Goal: Task Accomplishment & Management: Manage account settings

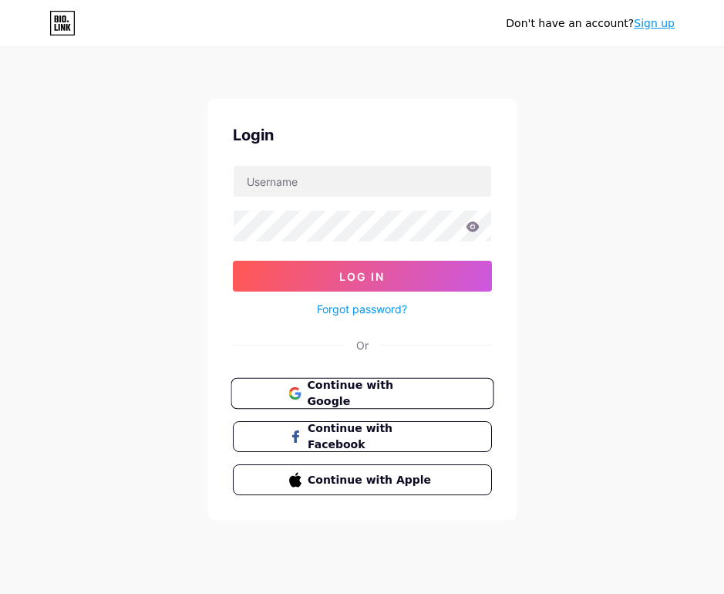
click at [359, 394] on span "Continue with Google" at bounding box center [371, 393] width 129 height 33
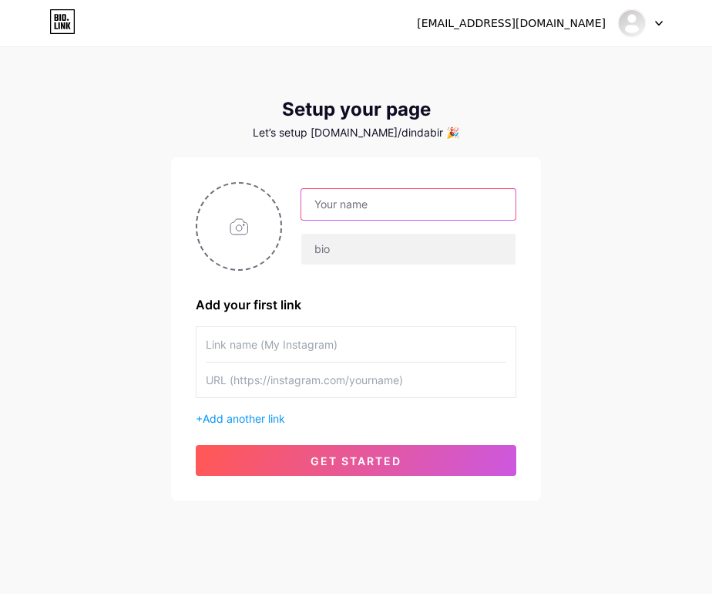
click at [358, 208] on input "text" at bounding box center [408, 204] width 214 height 31
type input "BAMBUHOKI88"
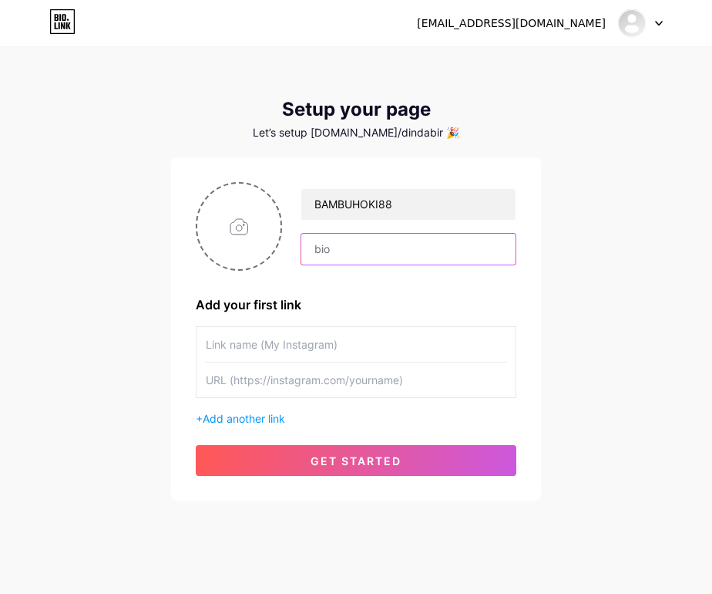
click at [349, 254] on input "text" at bounding box center [408, 249] width 214 height 31
type input "Link Daftar Situs Slot Gacor 2025"
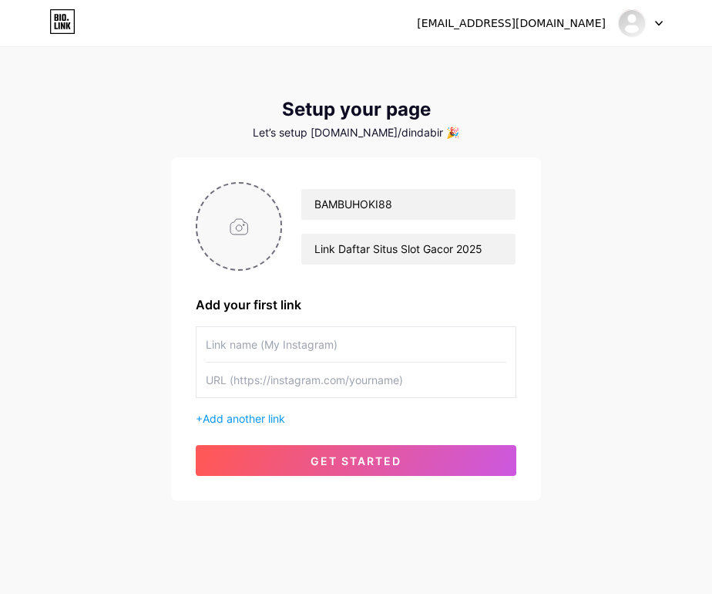
click at [257, 228] on input "file" at bounding box center [238, 226] width 83 height 86
type input "C:\fakepath\gambarimg106.png"
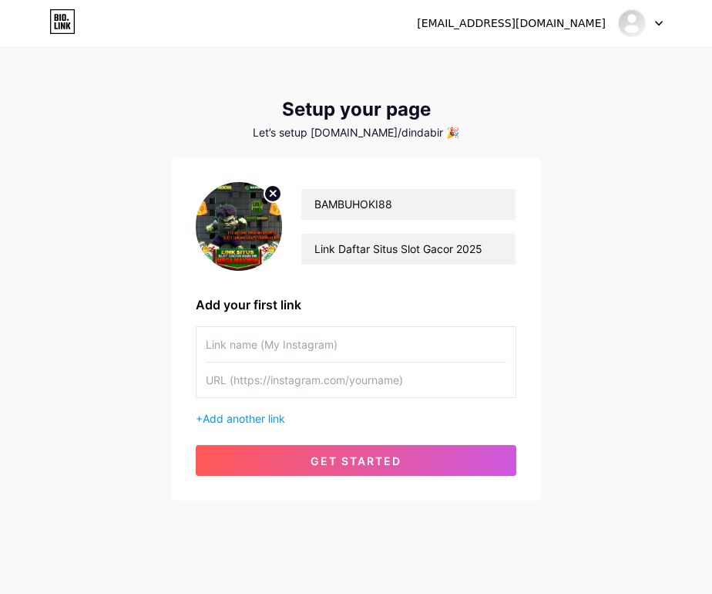
scroll to position [18, 0]
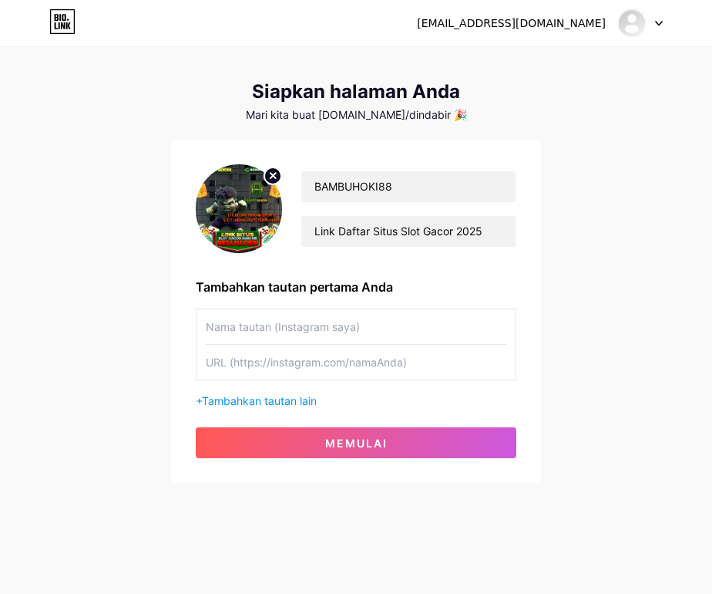
click at [641, 141] on div "[EMAIL_ADDRESS][DOMAIN_NAME] Dasbor Keluar Siapkan halaman Anda Mari kita buat …" at bounding box center [356, 257] width 712 height 550
click at [255, 335] on input "text" at bounding box center [356, 326] width 301 height 35
click at [306, 325] on input "text" at bounding box center [356, 326] width 301 height 35
click at [290, 358] on input "text" at bounding box center [356, 362] width 301 height 35
click at [269, 400] on font "Tambahkan tautan lain" at bounding box center [259, 400] width 115 height 13
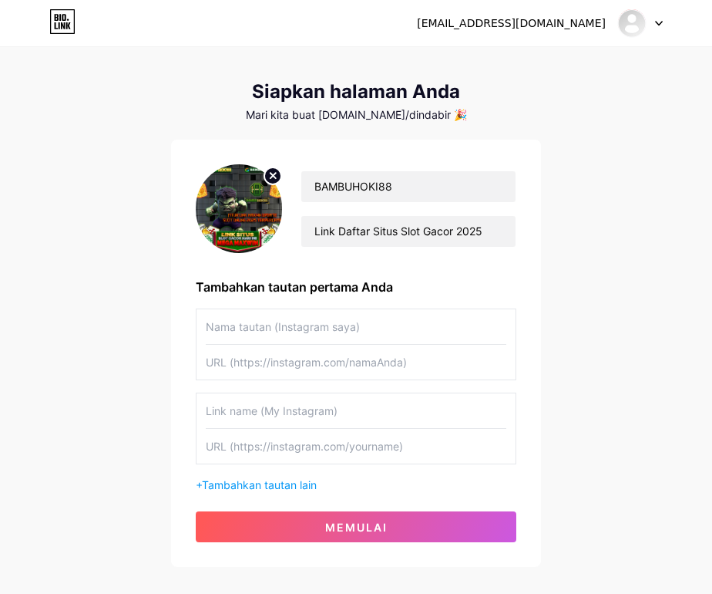
click at [297, 396] on input "text" at bounding box center [356, 410] width 301 height 35
click at [268, 328] on input "text" at bounding box center [356, 326] width 301 height 35
click at [260, 326] on input "text" at bounding box center [356, 326] width 301 height 35
paste input "DAFTAR BAMBUHOKI88"
type input "DAFTAR BAMBUHOKI88"
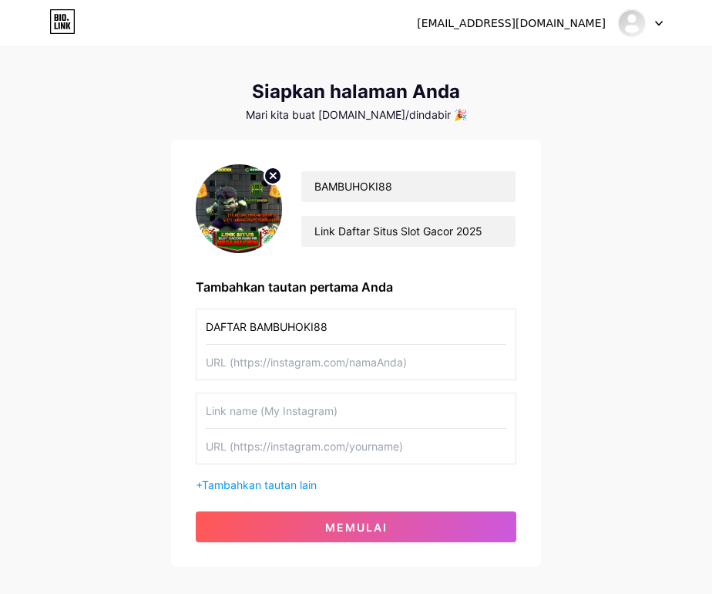
click at [258, 365] on input "text" at bounding box center [356, 362] width 301 height 35
paste input "[URL][DOMAIN_NAME]"
type input "[URL][DOMAIN_NAME]"
click at [252, 419] on input "text" at bounding box center [356, 410] width 301 height 35
click at [253, 414] on input "text" at bounding box center [356, 410] width 301 height 35
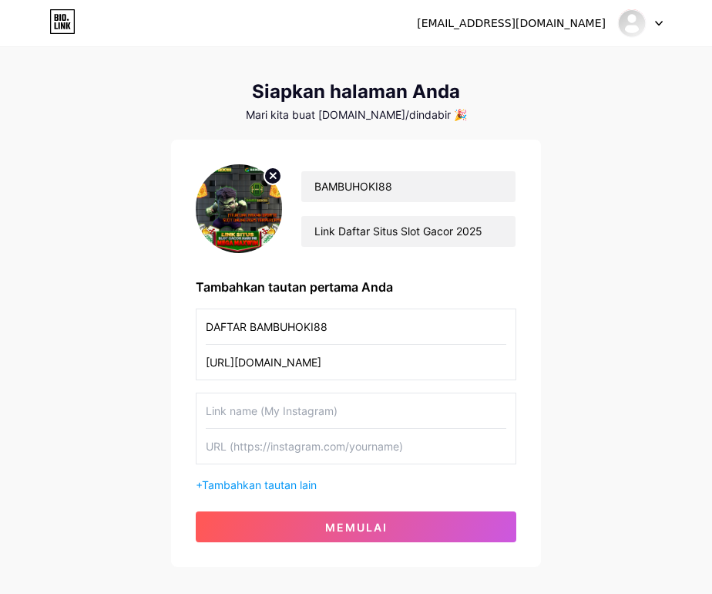
paste input "LOGIN BAMBUHOKI88"
type input "LOGIN BAMBUHOKI88"
drag, startPoint x: 339, startPoint y: 372, endPoint x: 187, endPoint y: 388, distance: 152.8
click at [187, 382] on div "BAMBUHOKI88 Link Daftar Situs Slot Gacor 2025 Tambahkan tautan pertama Anda DAF…" at bounding box center [356, 353] width 370 height 427
click at [254, 444] on input "text" at bounding box center [356, 446] width 301 height 35
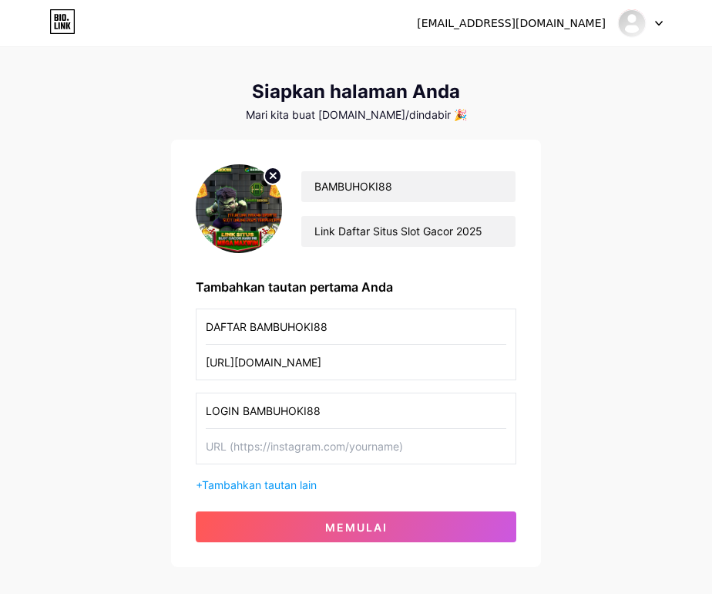
paste input "[URL][DOMAIN_NAME]"
type input "[URL][DOMAIN_NAME]"
click at [267, 479] on font "Tambahkan tautan lain" at bounding box center [259, 484] width 115 height 13
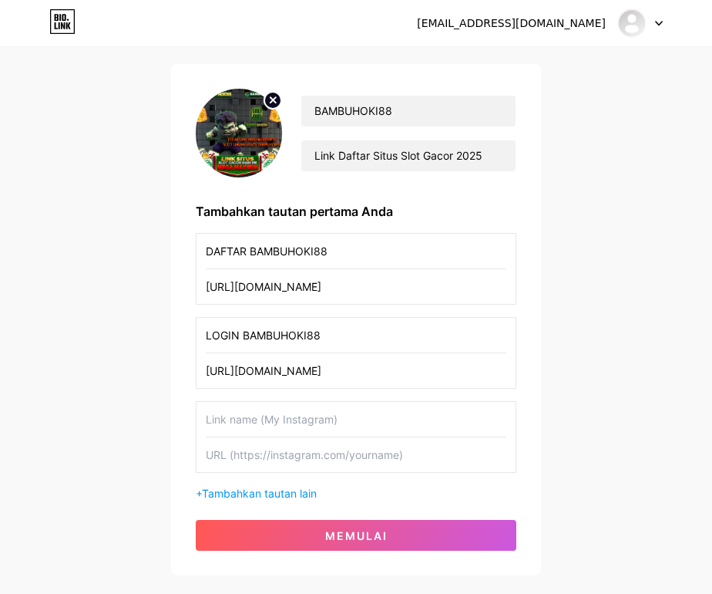
scroll to position [186, 0]
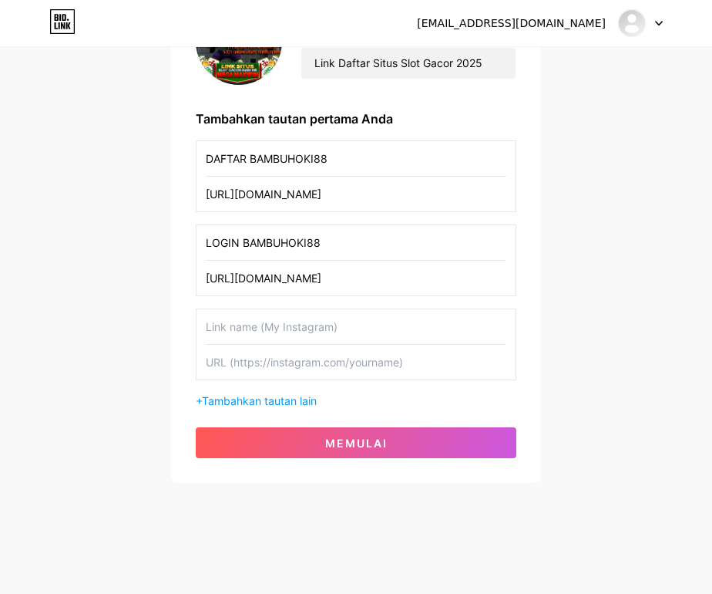
click at [243, 324] on input "text" at bounding box center [356, 326] width 301 height 35
click at [251, 335] on input "text" at bounding box center [356, 326] width 301 height 35
paste input "RTP BAMBUHOKI88"
type input "RTP BAMBUHOKI88"
click at [240, 373] on input "text" at bounding box center [356, 362] width 301 height 35
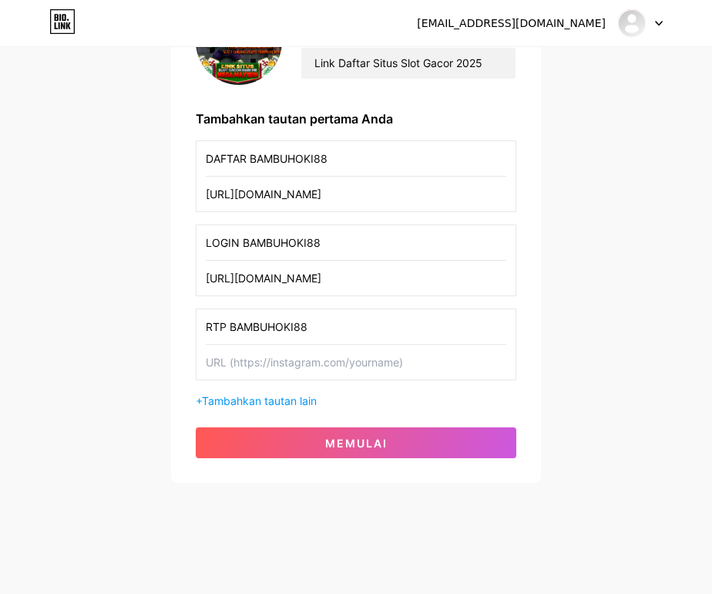
click at [275, 366] on input "text" at bounding box center [356, 362] width 301 height 35
paste input "[URL][DOMAIN_NAME]"
type input "[URL][DOMAIN_NAME]"
click at [268, 401] on font "Tambahkan tautan lain" at bounding box center [259, 400] width 115 height 13
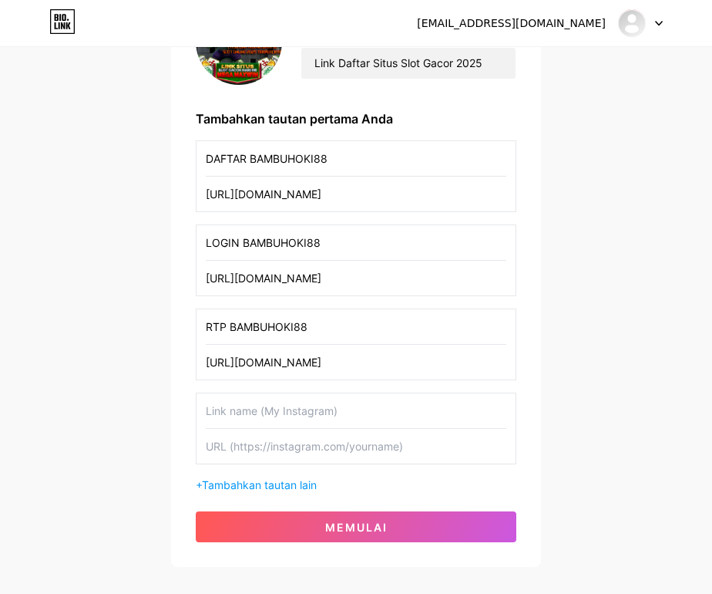
click at [258, 493] on div "BAMBUHOKI88 Link Daftar Situs Slot Gacor 2025 Tambahkan tautan pertama Anda DAF…" at bounding box center [356, 269] width 321 height 546
click at [264, 484] on font "Tambahkan tautan lain" at bounding box center [259, 484] width 115 height 13
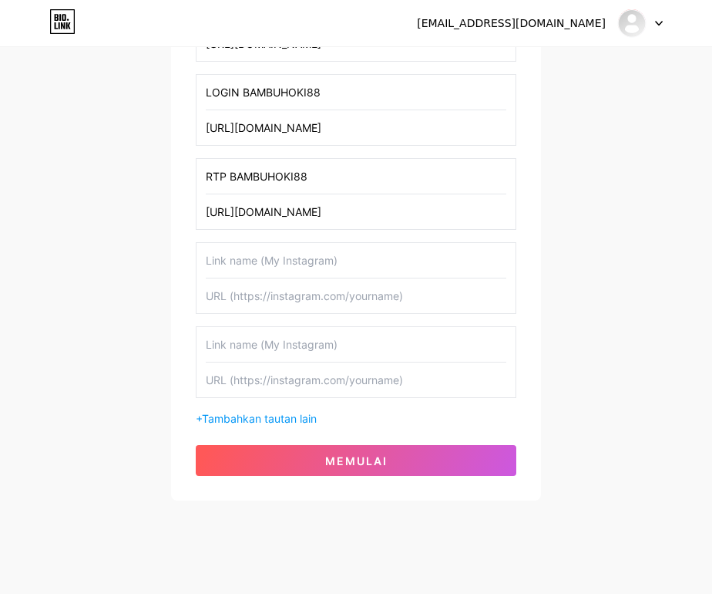
scroll to position [354, 0]
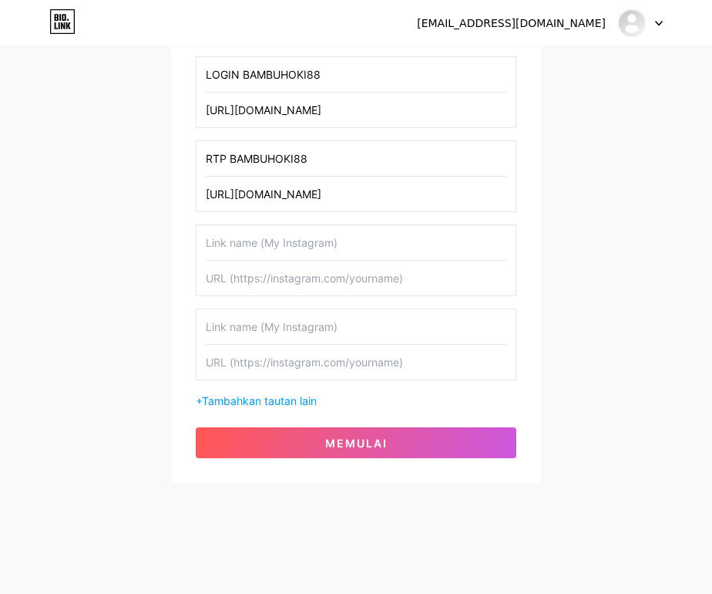
click at [240, 256] on input "text" at bounding box center [356, 242] width 301 height 35
paste input "LINK ALTERNATIF BAMBUHOKI88"
type input "LINK ALTERNATIF BAMBUHOKI88"
click at [264, 282] on input "text" at bounding box center [356, 278] width 301 height 35
drag, startPoint x: 338, startPoint y: 195, endPoint x: 224, endPoint y: 292, distance: 150.4
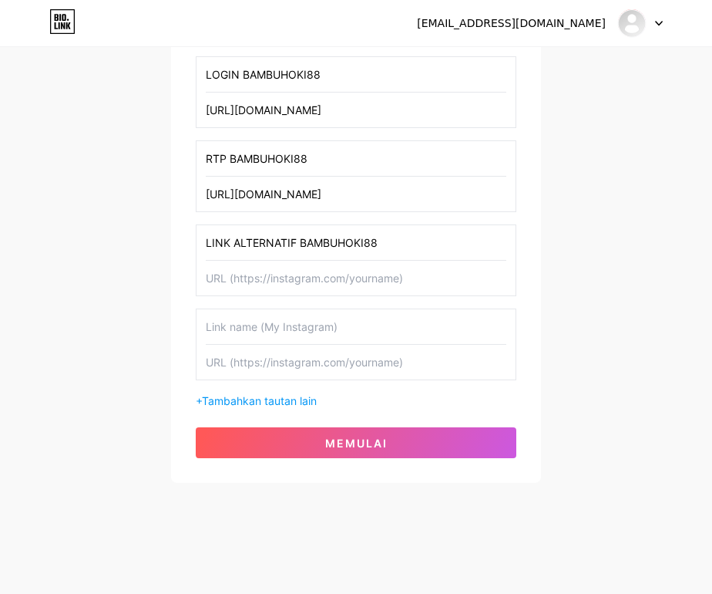
click at [173, 199] on div "BAMBUHOKI88 Link Daftar Situs Slot Gacor 2025 Tambahkan tautan pertama Anda DAF…" at bounding box center [356, 142] width 370 height 679
click at [225, 282] on input "text" at bounding box center [356, 278] width 301 height 35
paste input "[URL][DOMAIN_NAME]"
type input "[URL][DOMAIN_NAME]"
click at [244, 331] on input "text" at bounding box center [356, 326] width 301 height 35
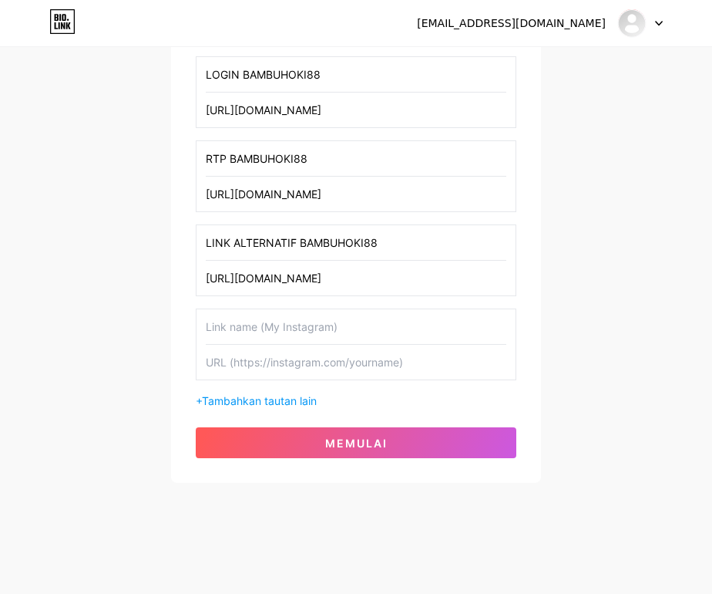
paste input "WHATSSAP BAMBUHOKI88"
type input "WHATSSAP BAMBUHOKI88"
click at [275, 279] on input "[URL][DOMAIN_NAME]" at bounding box center [356, 278] width 301 height 35
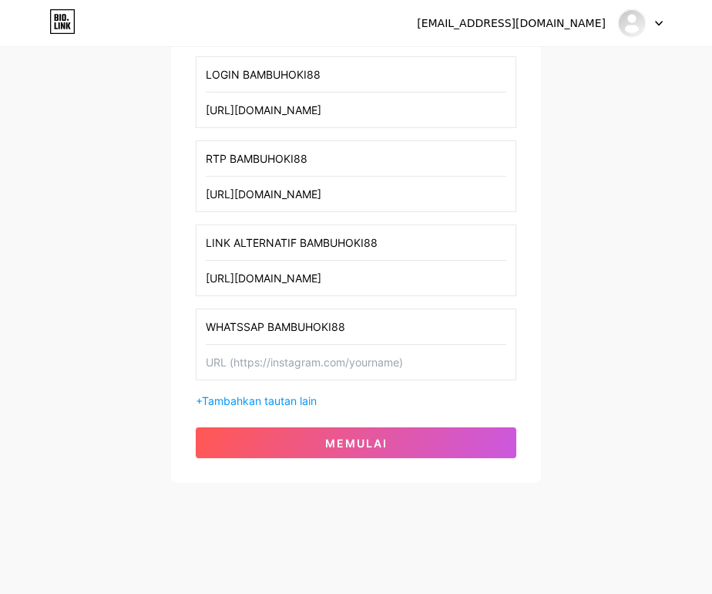
click at [277, 363] on input "text" at bounding box center [356, 362] width 301 height 35
paste input "[URL][DOMAIN_NAME]"
type input "[URL][DOMAIN_NAME]"
click at [269, 394] on font "Tambahkan tautan lain" at bounding box center [259, 400] width 115 height 13
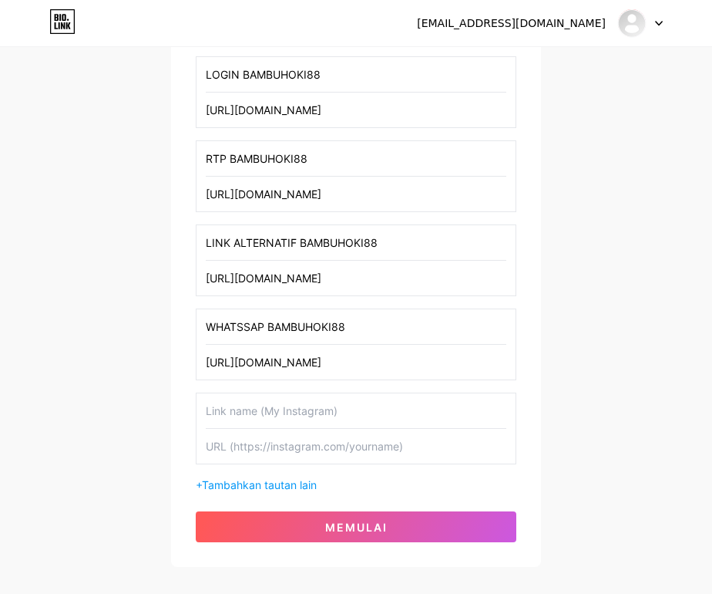
click at [244, 404] on input "text" at bounding box center [356, 410] width 301 height 35
paste input "BONUS 100% BAMBUHOKI88"
type input "BONUS 100% BAMBUHOKI88"
click at [247, 450] on input "text" at bounding box center [356, 446] width 301 height 35
click at [277, 357] on input "[URL][DOMAIN_NAME]" at bounding box center [356, 362] width 301 height 35
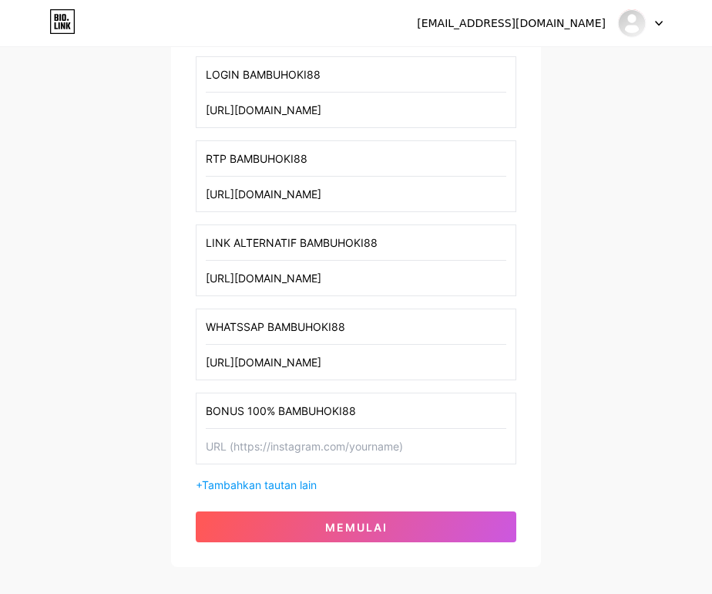
click at [277, 357] on input "[URL][DOMAIN_NAME]" at bounding box center [356, 362] width 301 height 35
click at [272, 449] on input "text" at bounding box center [356, 446] width 301 height 35
paste input "[URL][DOMAIN_NAME]"
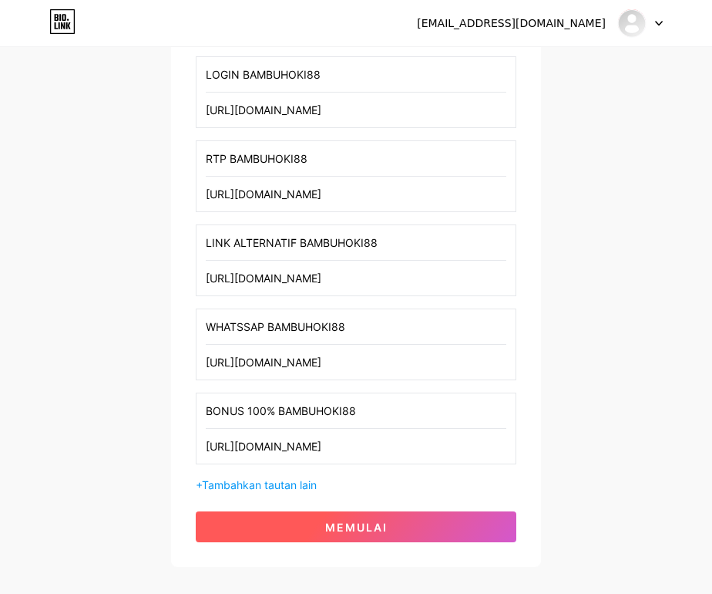
type input "[URL][DOMAIN_NAME]"
click at [272, 523] on button "memulai" at bounding box center [356, 526] width 321 height 31
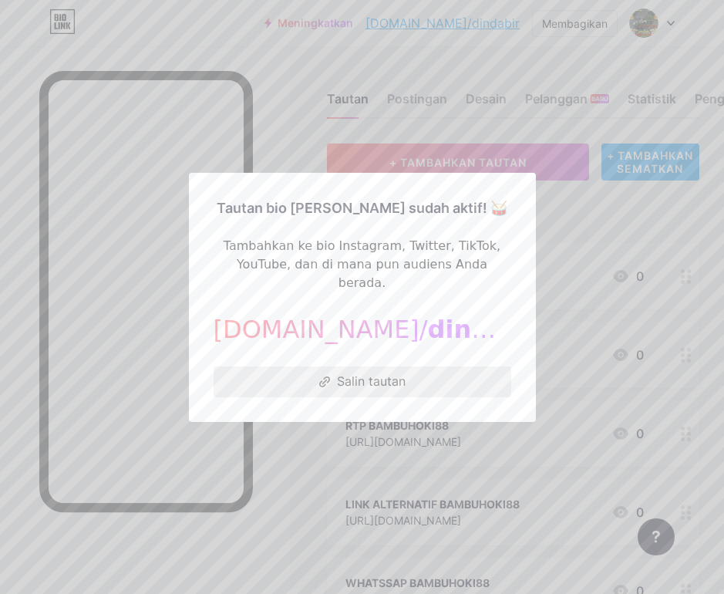
click at [347, 373] on font "Salin tautan" at bounding box center [371, 380] width 69 height 15
click at [392, 373] on font "Salin tautan" at bounding box center [371, 380] width 69 height 15
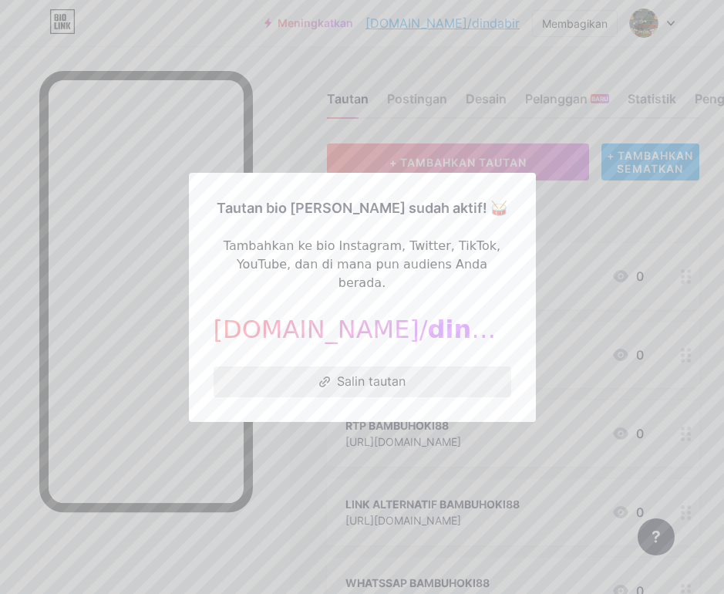
click at [392, 373] on font "Salin tautan" at bounding box center [371, 380] width 69 height 15
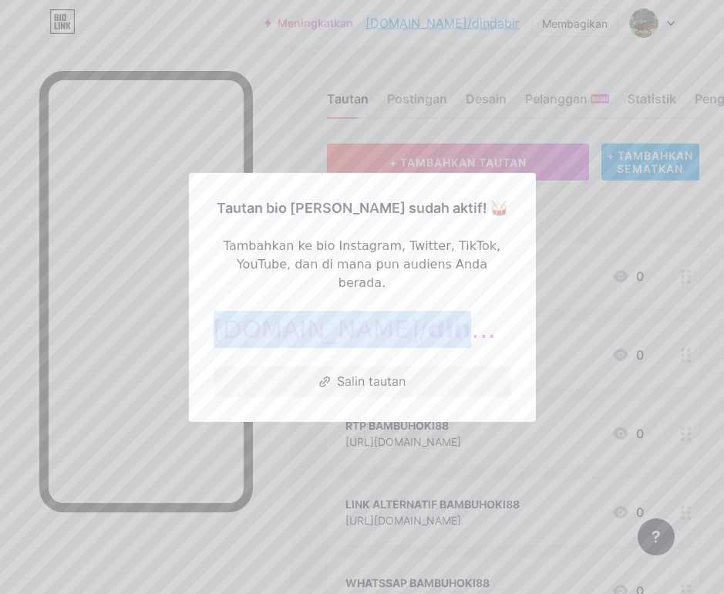
drag, startPoint x: 474, startPoint y: 321, endPoint x: 227, endPoint y: 320, distance: 247.4
click at [227, 320] on div "[DOMAIN_NAME]/ dindabir" at bounding box center [363, 329] width 298 height 37
copy div "[DOMAIN_NAME]/ dindabir"
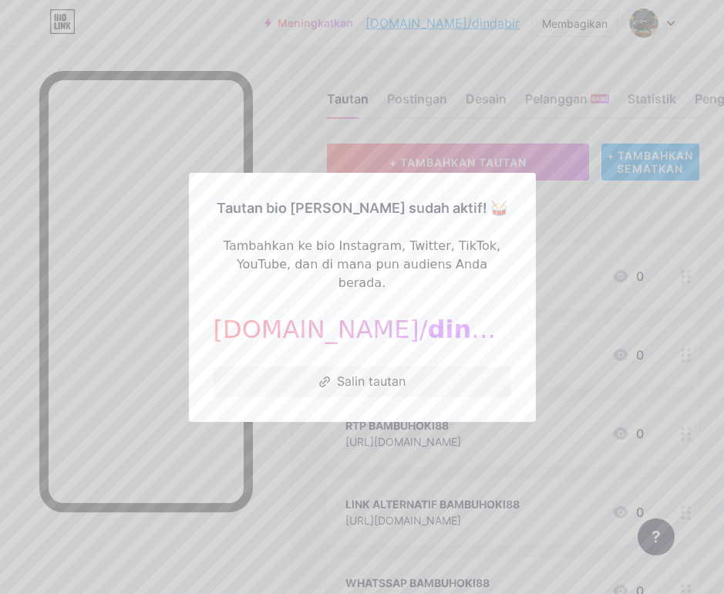
click at [513, 252] on div "Tautan bio [PERSON_NAME] sudah aktif! 🥁 Tambahkan ke bio Instagram, Twitter, Ti…" at bounding box center [362, 297] width 347 height 249
click at [567, 274] on div at bounding box center [362, 297] width 724 height 594
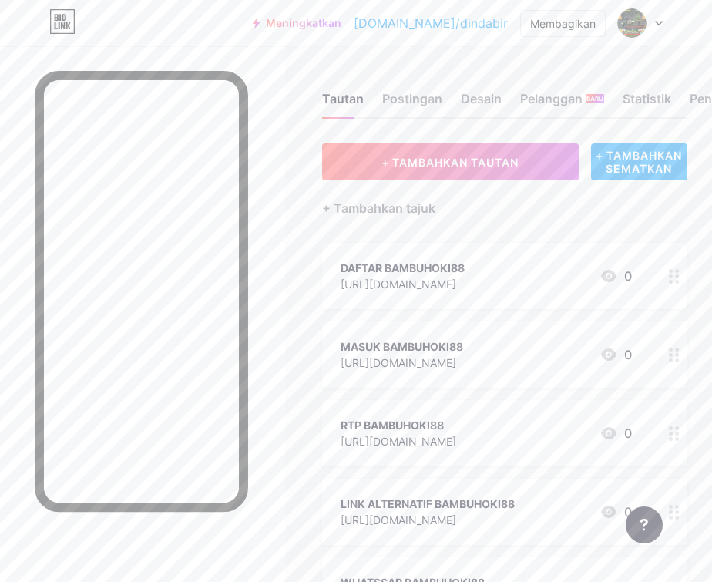
click at [364, 388] on span "DAFTAR BAMBUHOKI88 [URL][DOMAIN_NAME] 0 MASUK BAMBUHOKI88 [URL][DOMAIN_NAME] 0 …" at bounding box center [504, 472] width 365 height 459
click at [617, 276] on icon at bounding box center [608, 276] width 15 height 12
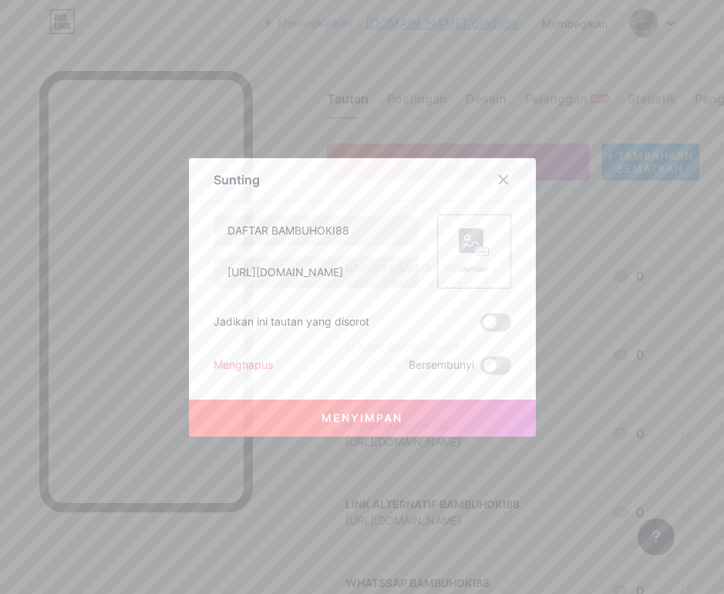
click at [459, 253] on icon at bounding box center [474, 242] width 31 height 29
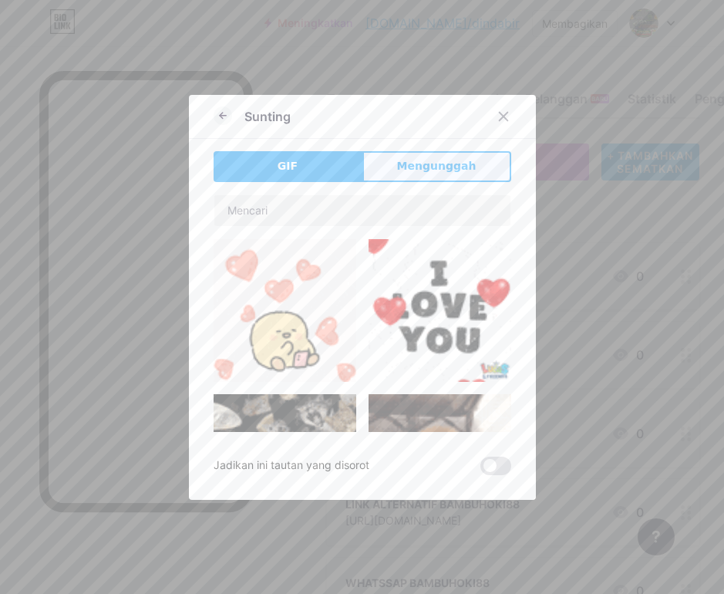
click at [419, 177] on button "Mengunggah" at bounding box center [436, 166] width 149 height 31
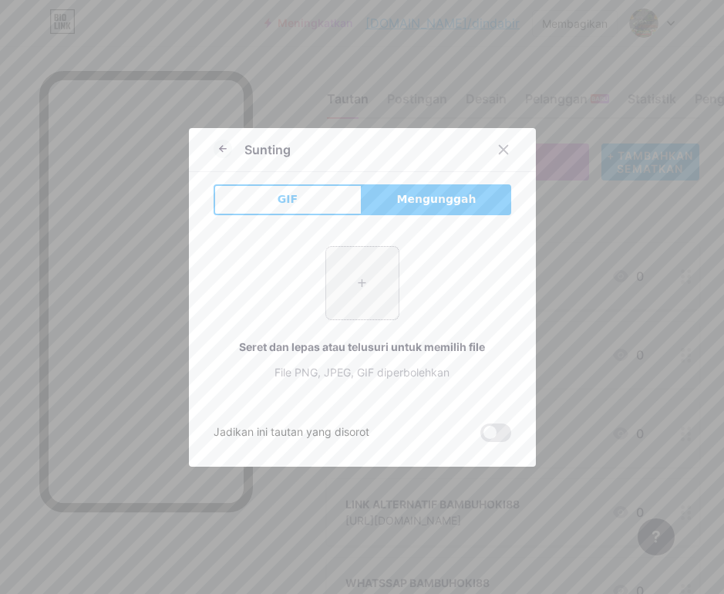
click at [368, 268] on input "file" at bounding box center [362, 283] width 72 height 72
type input "C:\fakepath\0ce2ab9bdeeaf98c12283884ebd7f5a7.jpg"
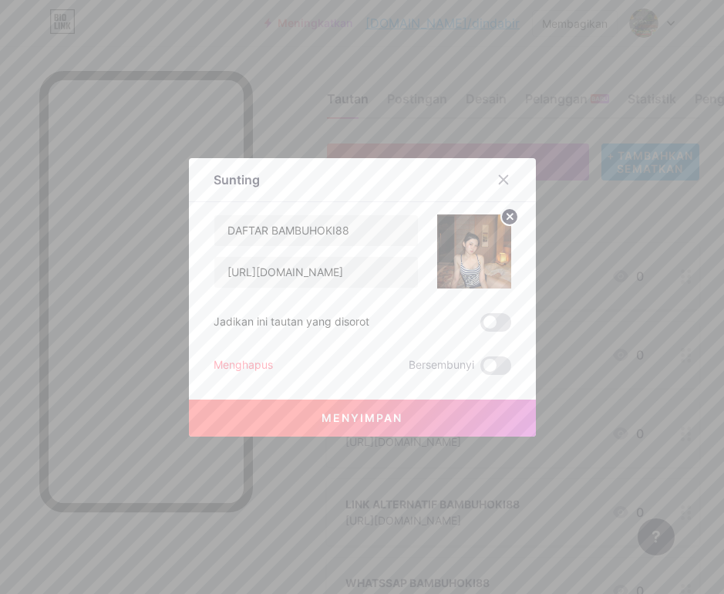
click at [388, 419] on font "Menyimpan" at bounding box center [361, 417] width 81 height 13
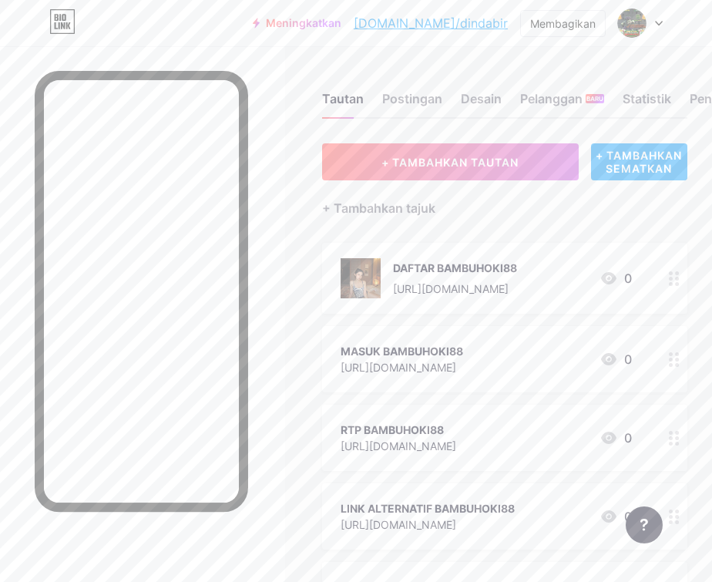
click at [515, 356] on div "MASUK BAMBUHOKI88 [URL][DOMAIN_NAME] 0" at bounding box center [486, 358] width 291 height 35
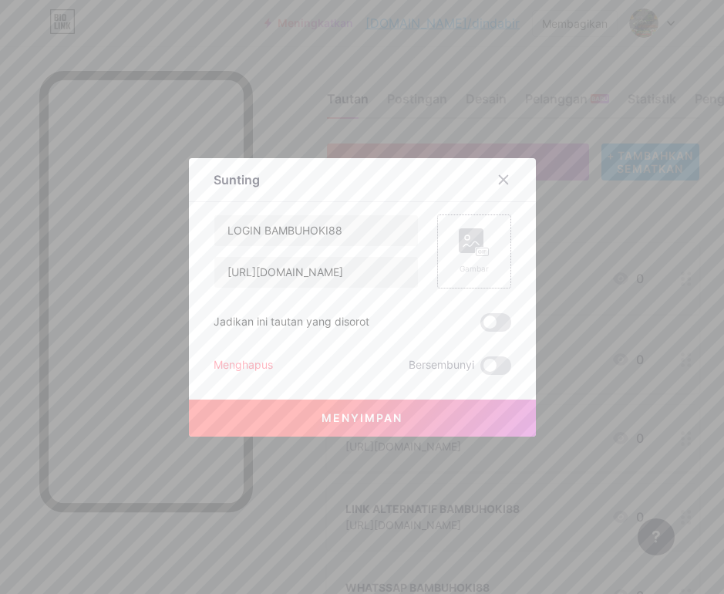
click at [465, 253] on icon at bounding box center [474, 242] width 31 height 29
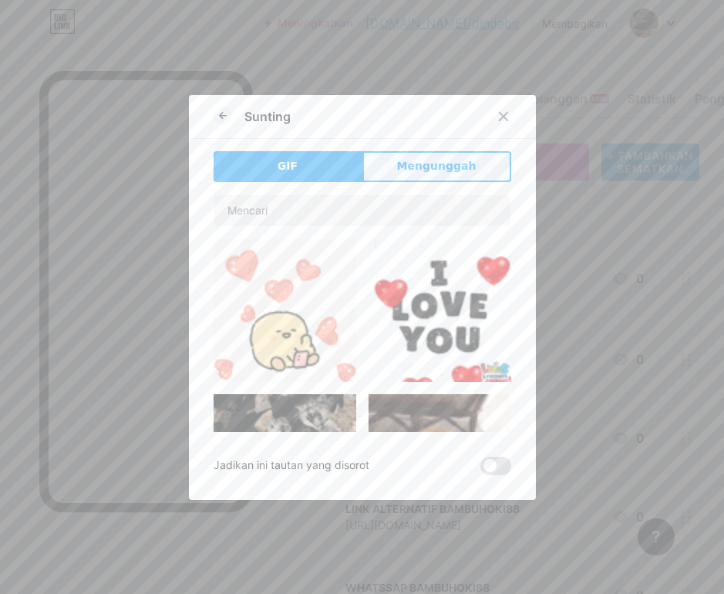
click at [412, 172] on font "Mengunggah" at bounding box center [436, 166] width 79 height 12
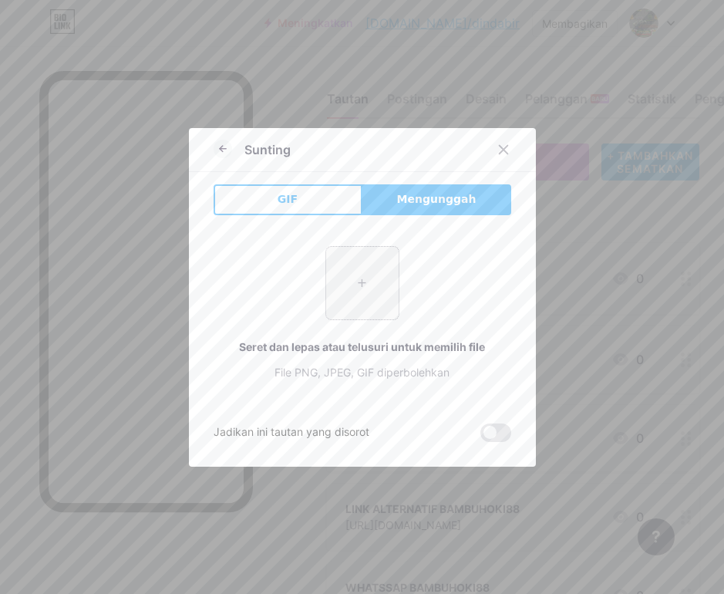
click at [378, 297] on input "file" at bounding box center [362, 283] width 72 height 72
type input "C:\fakepath\679b14b5eb8ade273c032b0b46e8b745.jpg"
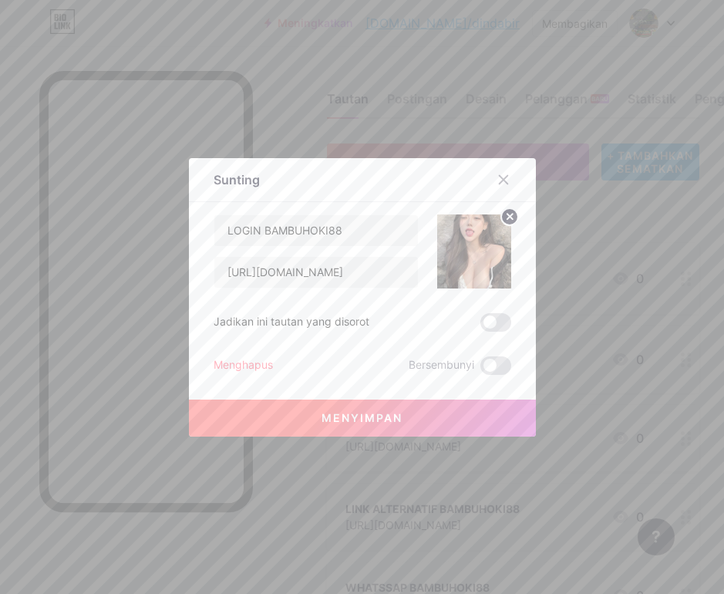
click at [400, 412] on button "Menyimpan" at bounding box center [362, 417] width 347 height 37
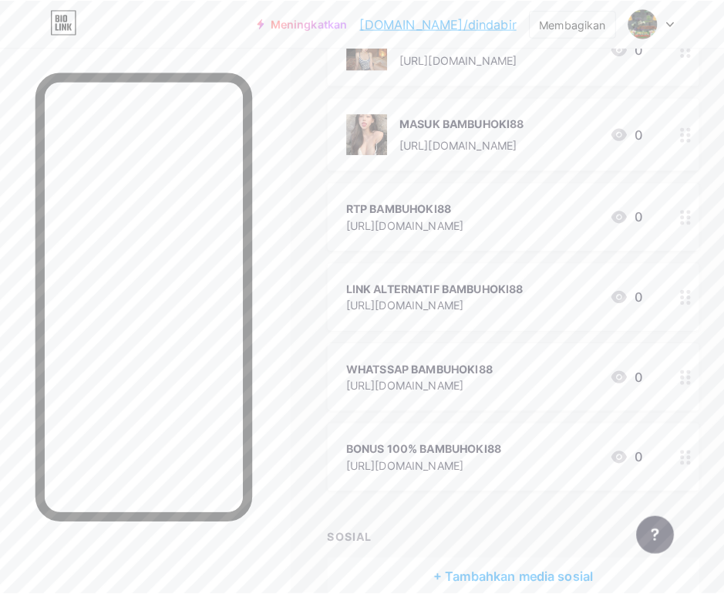
scroll to position [231, 0]
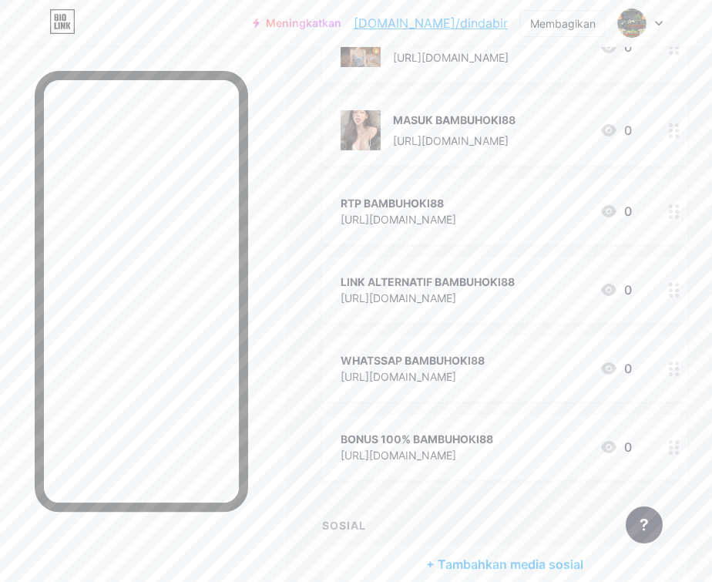
click at [456, 209] on div "RTP BAMBUHOKI88" at bounding box center [399, 203] width 116 height 16
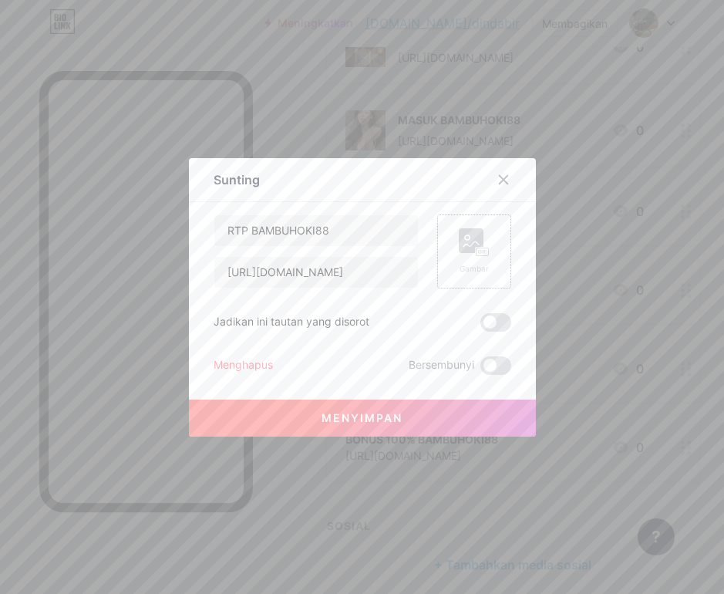
click at [459, 244] on rect at bounding box center [471, 240] width 25 height 25
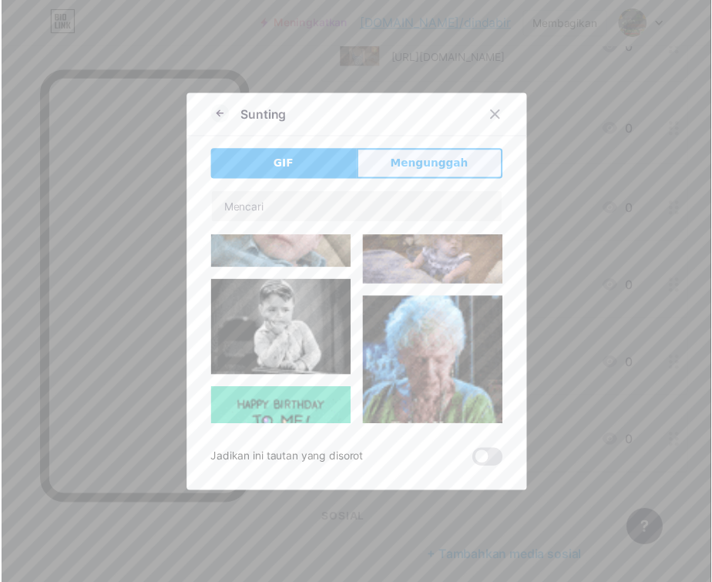
scroll to position [0, 0]
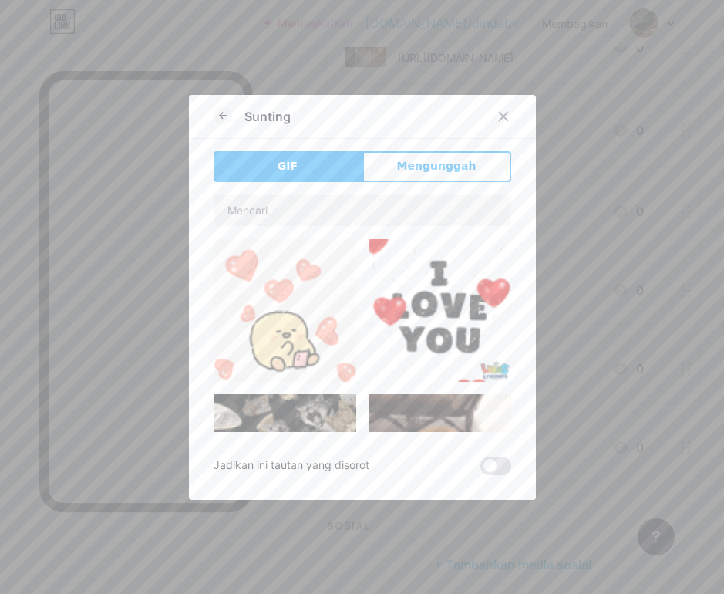
click at [425, 150] on div "Sunting GIF Mengunggah Isi YouTube Putar video YouTube tanpa meninggalkan halam…" at bounding box center [362, 297] width 347 height 405
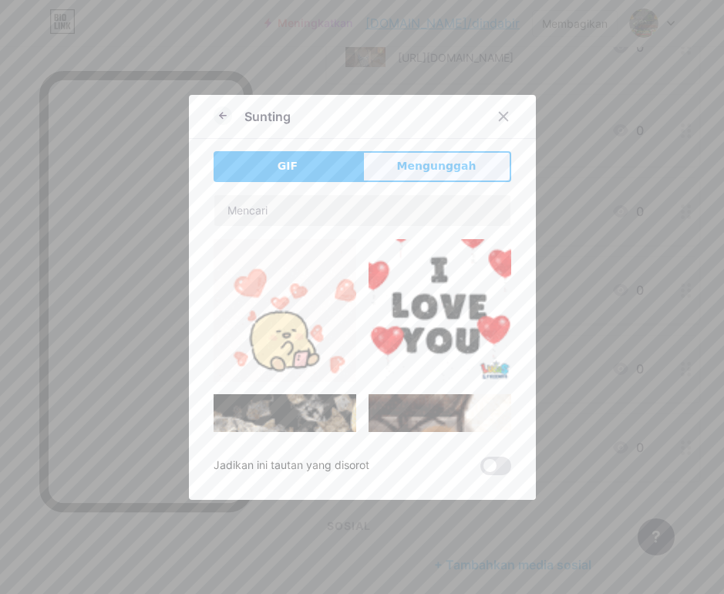
click at [427, 154] on button "Mengunggah" at bounding box center [436, 166] width 149 height 31
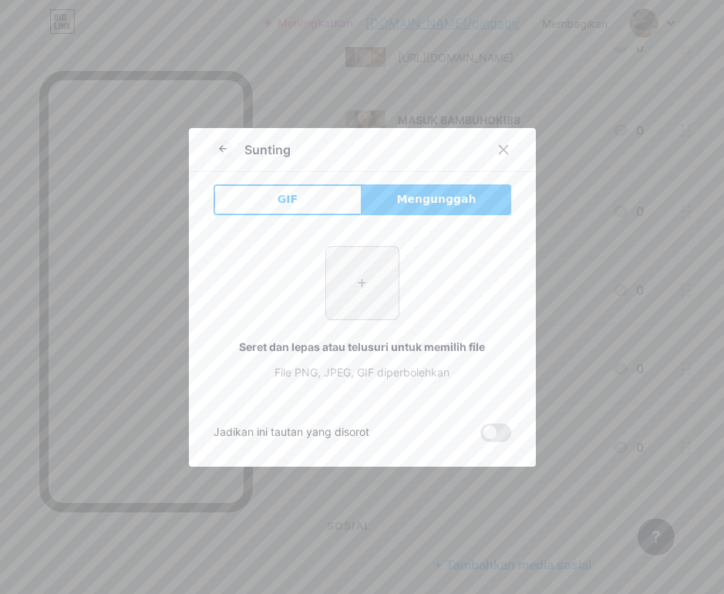
click at [366, 292] on input "file" at bounding box center [362, 283] width 72 height 72
type input "C:\fakepath\8aae2f931511603c1a46ea4b87f109f3.jpg"
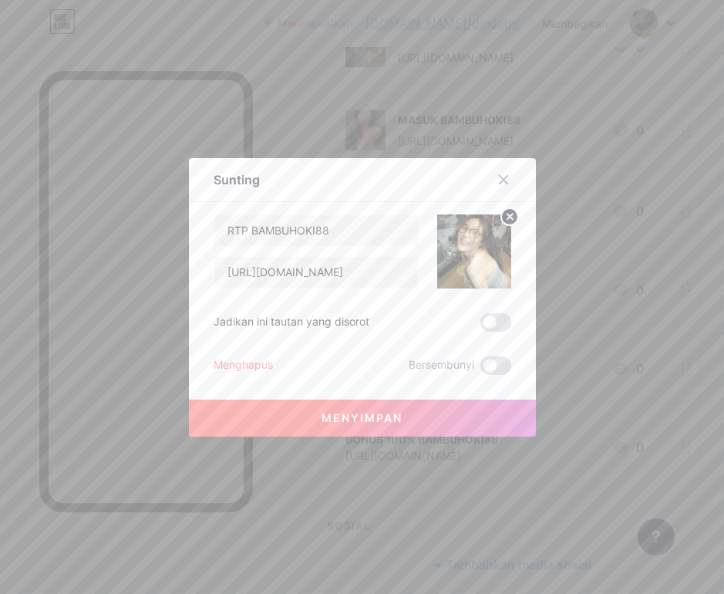
click at [405, 409] on button "Menyimpan" at bounding box center [362, 417] width 347 height 37
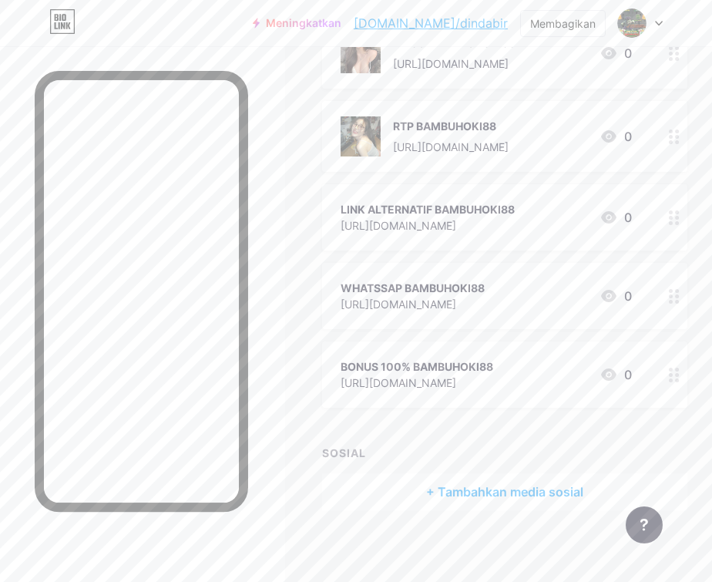
click at [409, 219] on font "[URL][DOMAIN_NAME]" at bounding box center [399, 225] width 116 height 13
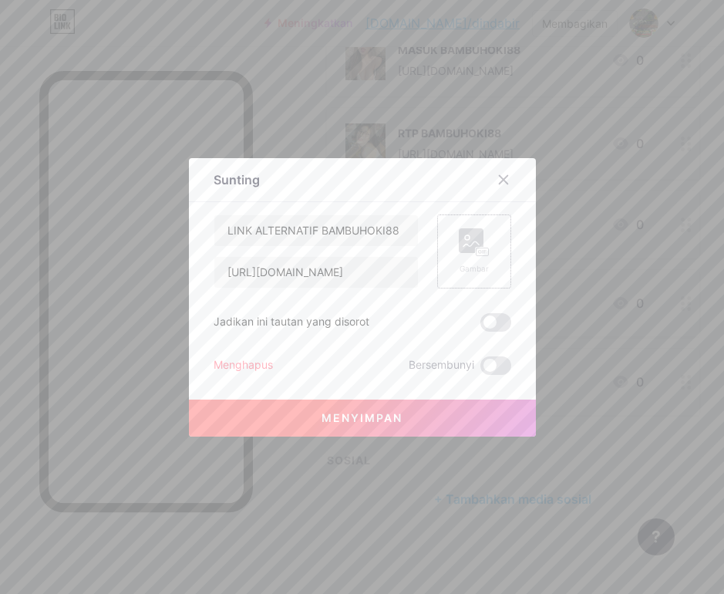
click at [442, 257] on div "Gambar" at bounding box center [474, 251] width 74 height 74
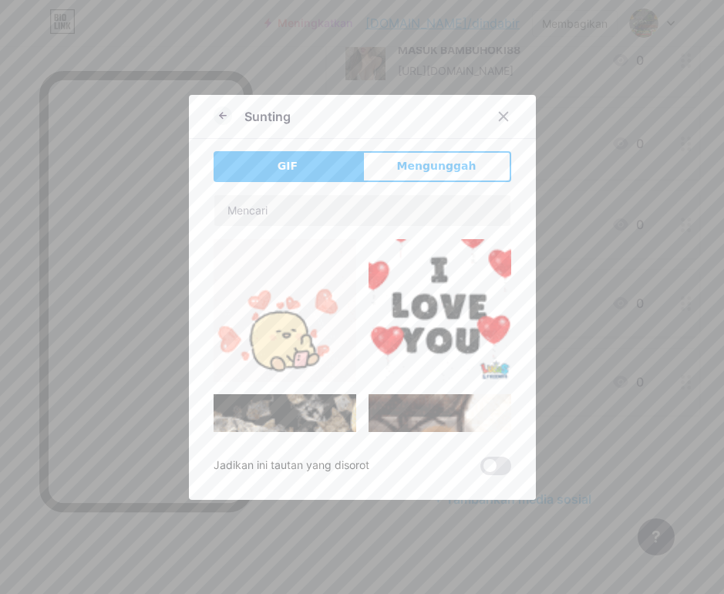
click at [393, 149] on div "Sunting GIF Mengunggah Isi YouTube Putar video YouTube tanpa meninggalkan halam…" at bounding box center [362, 297] width 347 height 405
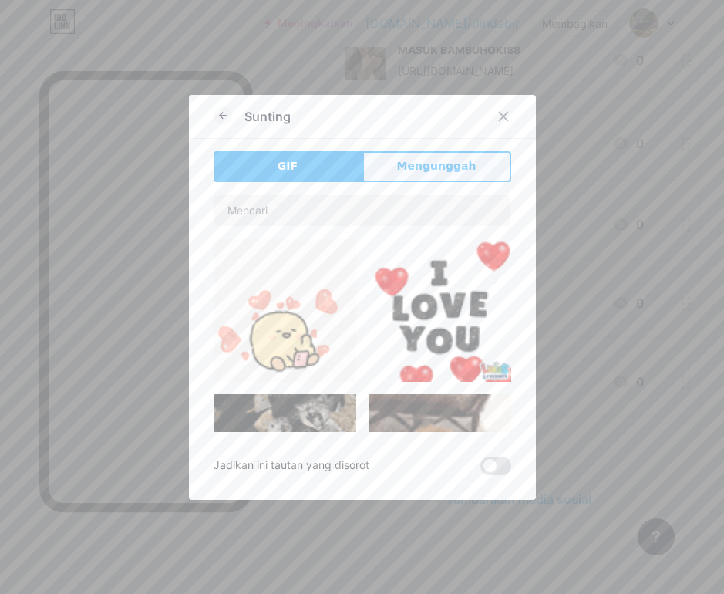
click at [395, 154] on button "Mengunggah" at bounding box center [436, 166] width 149 height 31
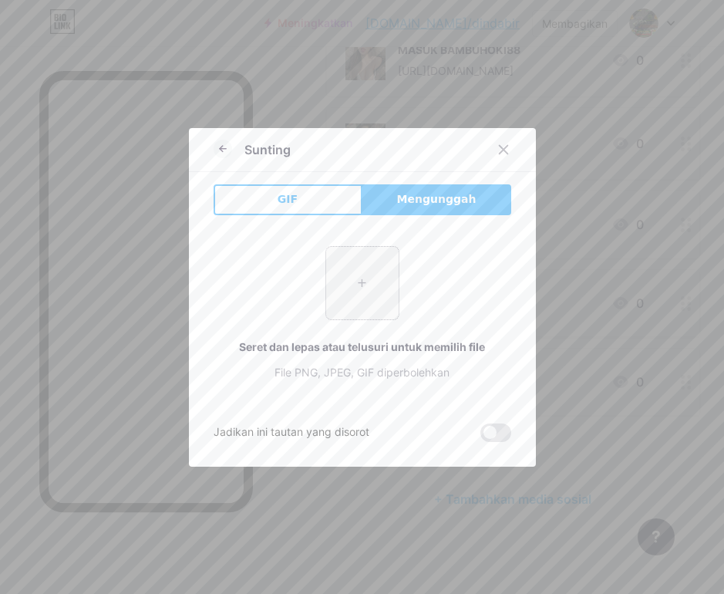
click at [365, 273] on input "file" at bounding box center [362, 283] width 72 height 72
type input "C:\fakepath\87f34d5c19f83fd83e26b4f731524e75.jpg"
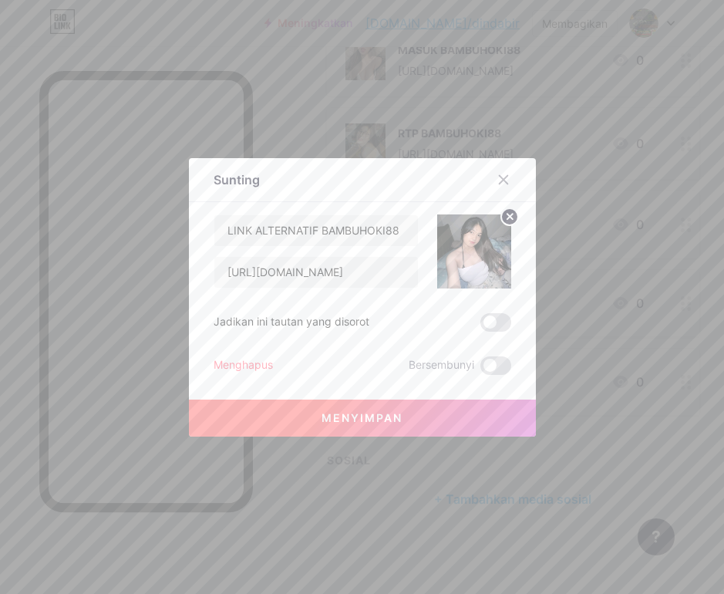
click at [412, 405] on button "Menyimpan" at bounding box center [362, 417] width 347 height 37
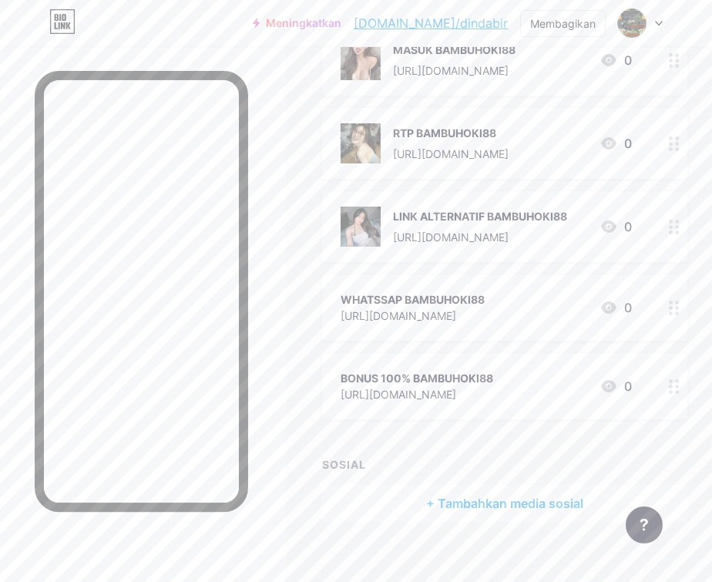
click at [425, 301] on font "WHATSSAP BAMBUHOKI88" at bounding box center [413, 299] width 144 height 13
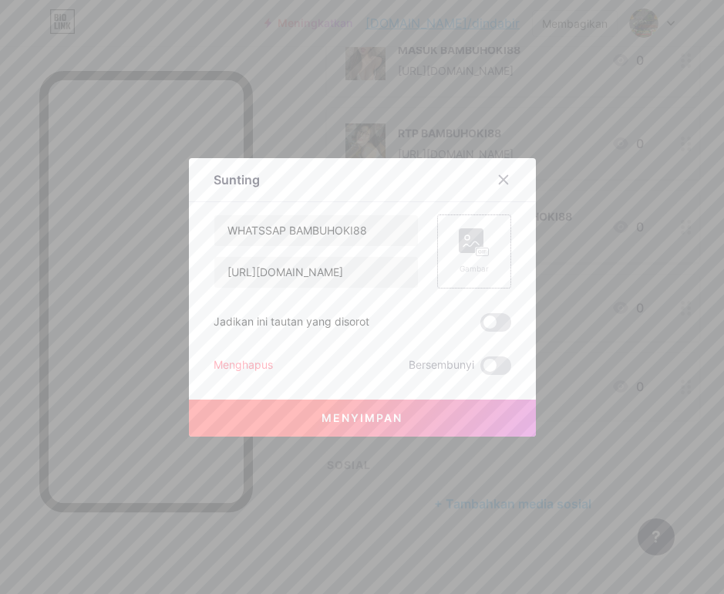
click at [468, 263] on div "Gambar" at bounding box center [474, 269] width 31 height 12
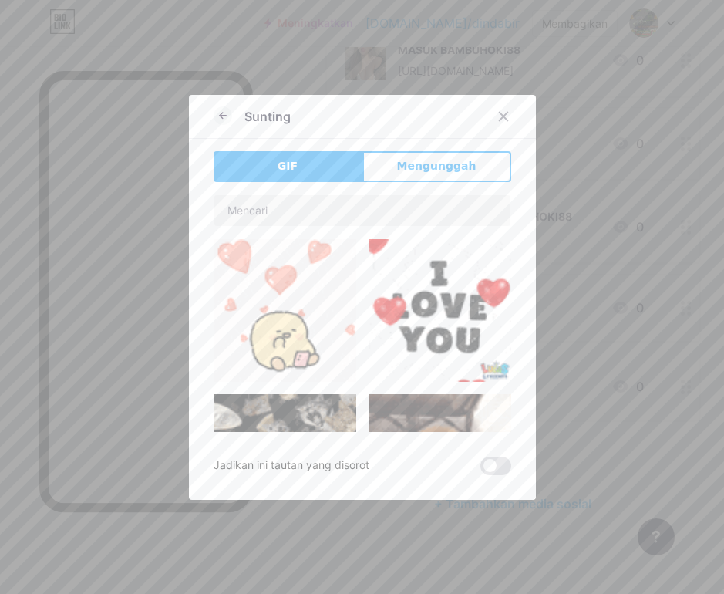
click at [426, 183] on div "GIF Mengunggah Isi YouTube Putar video YouTube tanpa meninggalkan halaman Anda.…" at bounding box center [363, 313] width 298 height 324
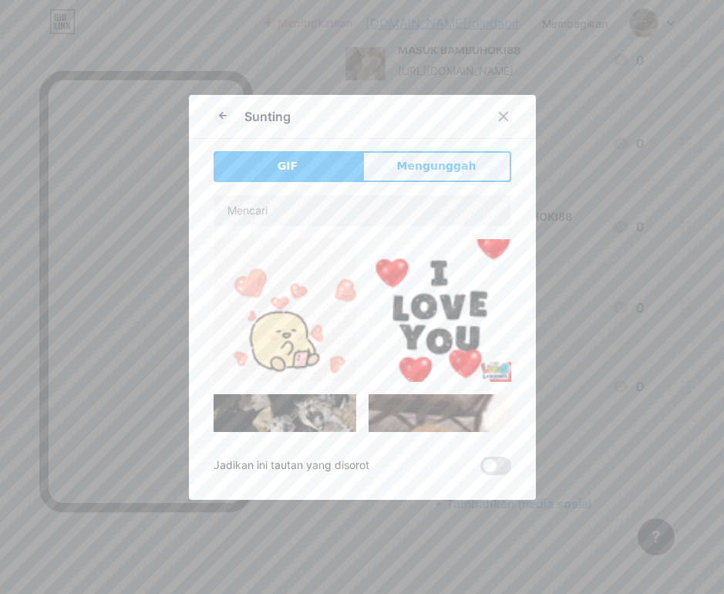
click at [430, 166] on font "Mengunggah" at bounding box center [436, 166] width 79 height 12
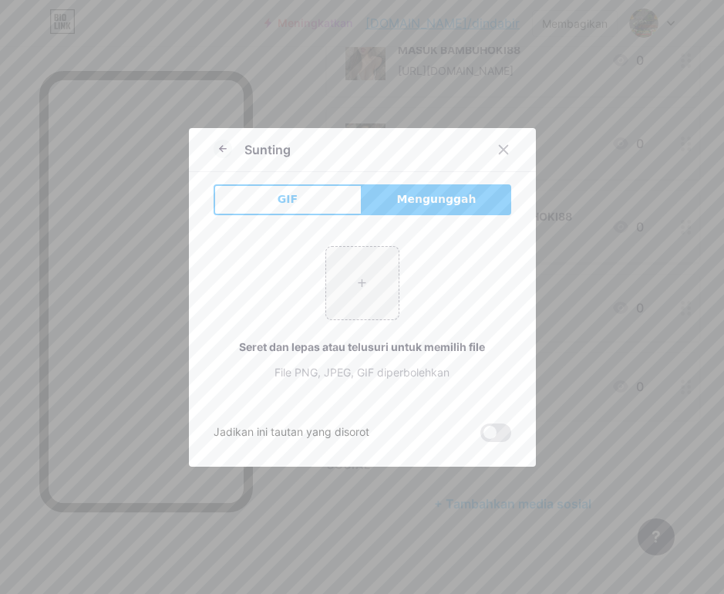
click at [365, 240] on div "+ Seret dan lepas atau telusuri untuk memilih file File PNG, JPEG, GIF diperbol…" at bounding box center [363, 312] width 298 height 171
click at [361, 254] on input "file" at bounding box center [362, 283] width 72 height 72
type input "C:\fakepath\3cf5e265fdca12e16621deccee48345c.jpg"
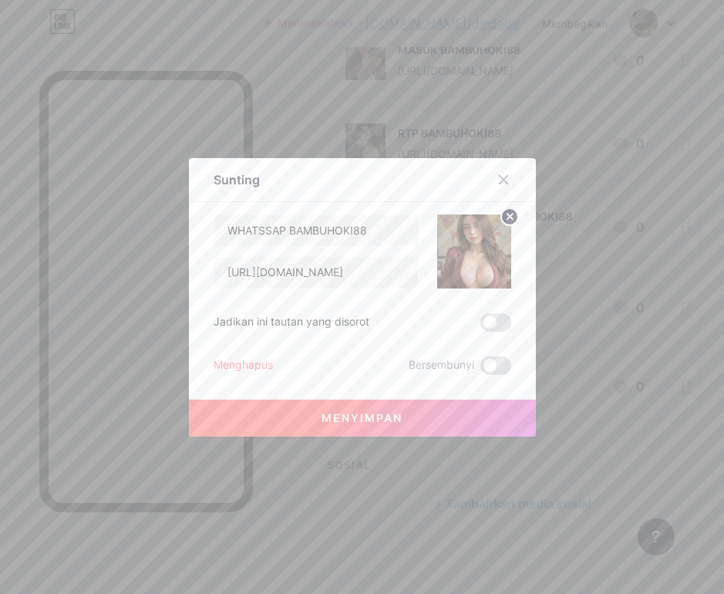
click at [422, 409] on button "Menyimpan" at bounding box center [362, 417] width 347 height 37
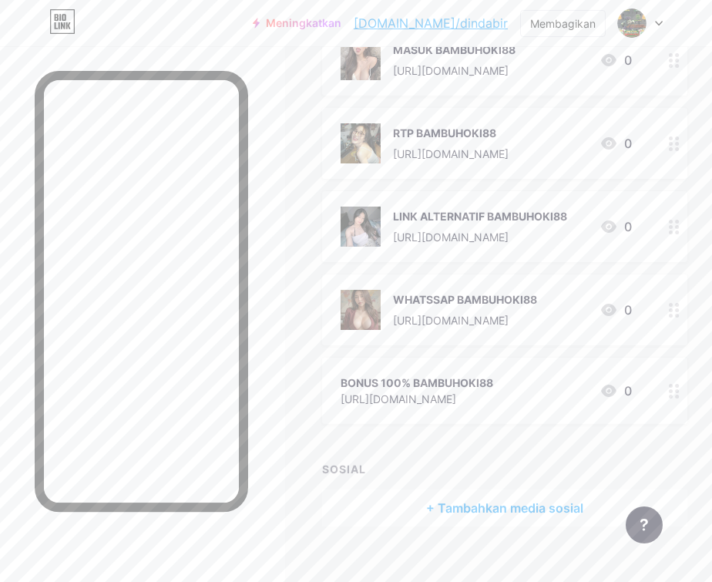
drag, startPoint x: 486, startPoint y: 378, endPoint x: 513, endPoint y: 388, distance: 29.5
click at [513, 388] on div "BONUS 100% BAMBUHOKI88 [URL][DOMAIN_NAME] 0" at bounding box center [486, 390] width 291 height 35
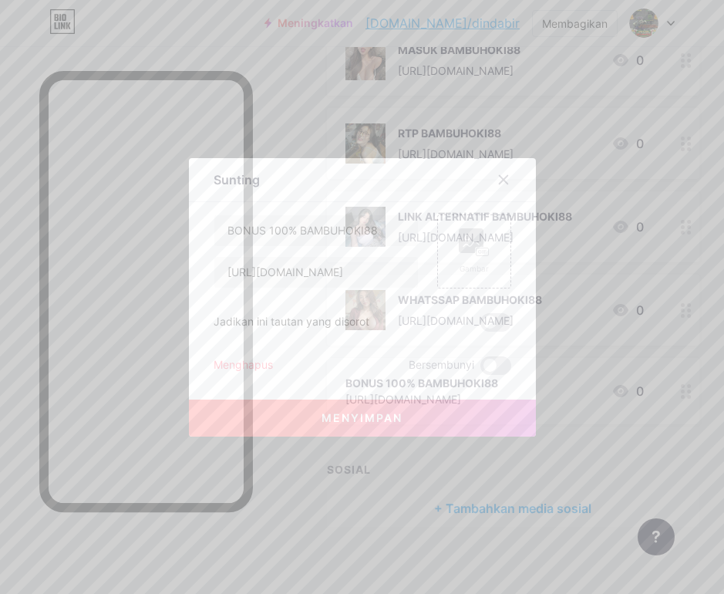
click at [237, 365] on font "Menghapus" at bounding box center [243, 364] width 59 height 13
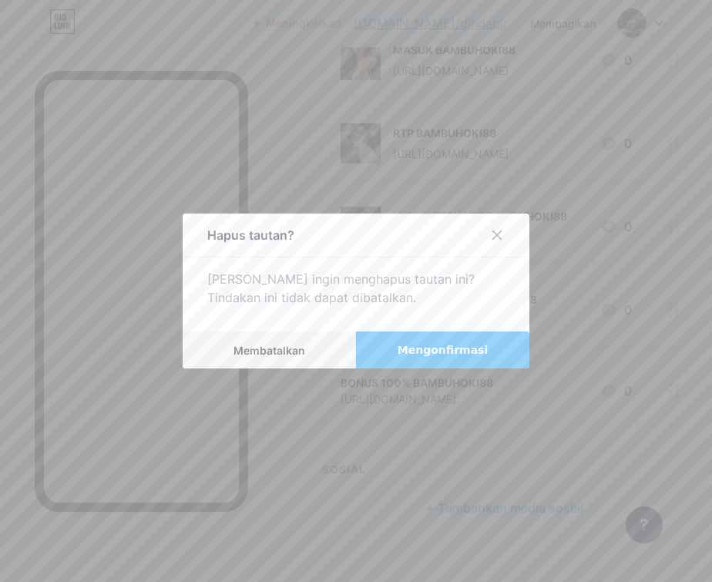
click at [419, 356] on font "Mengonfirmasi" at bounding box center [443, 350] width 90 height 12
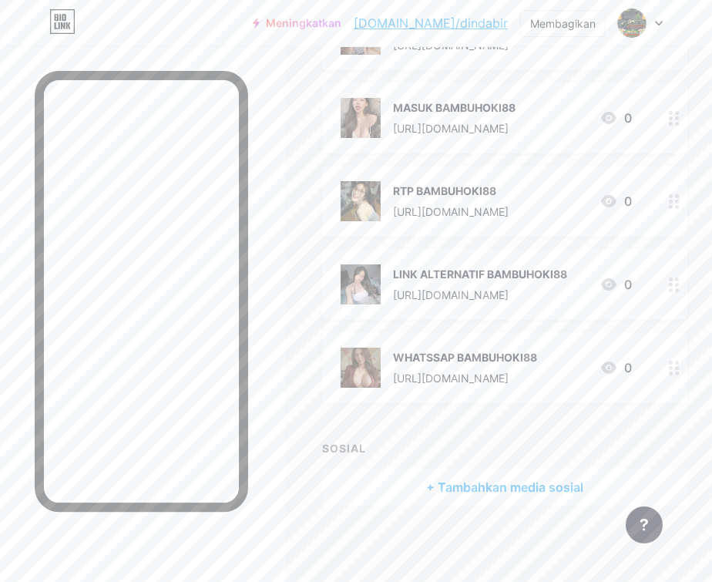
scroll to position [0, 0]
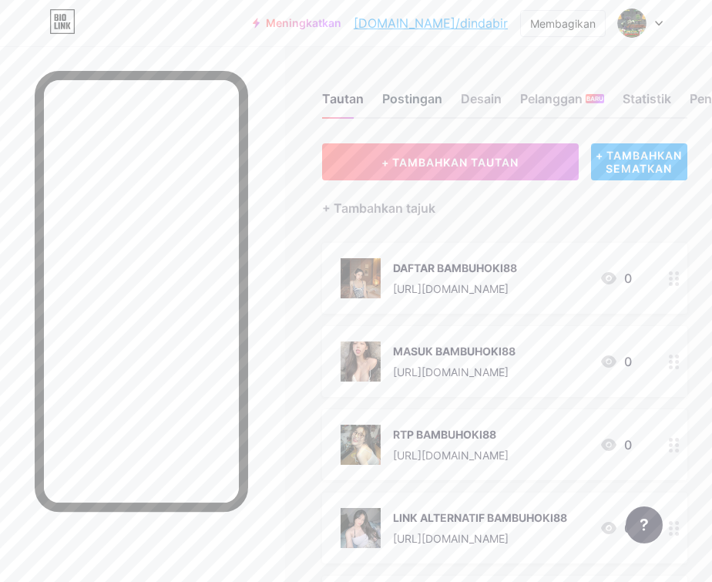
click at [434, 106] on font "Postingan" at bounding box center [412, 98] width 60 height 15
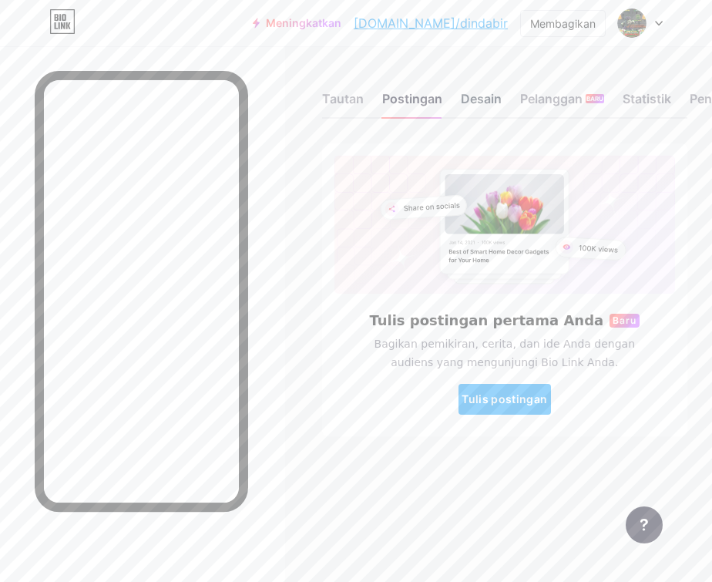
click at [482, 103] on font "Desain" at bounding box center [481, 98] width 41 height 15
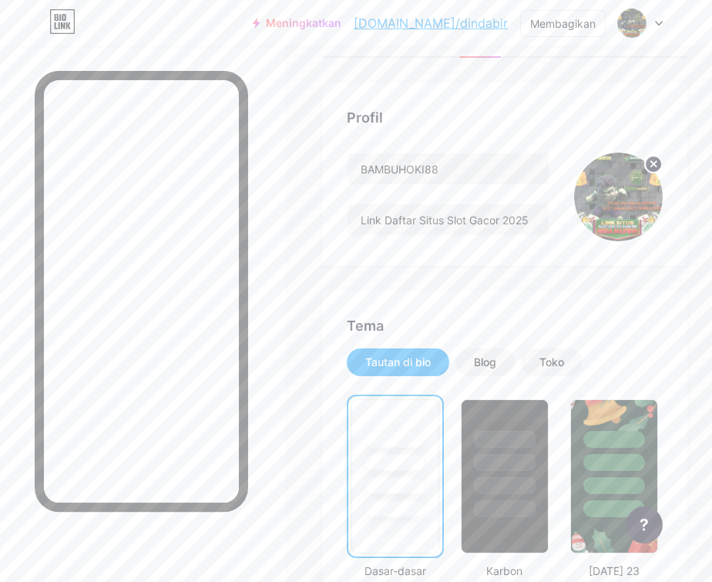
scroll to position [154, 0]
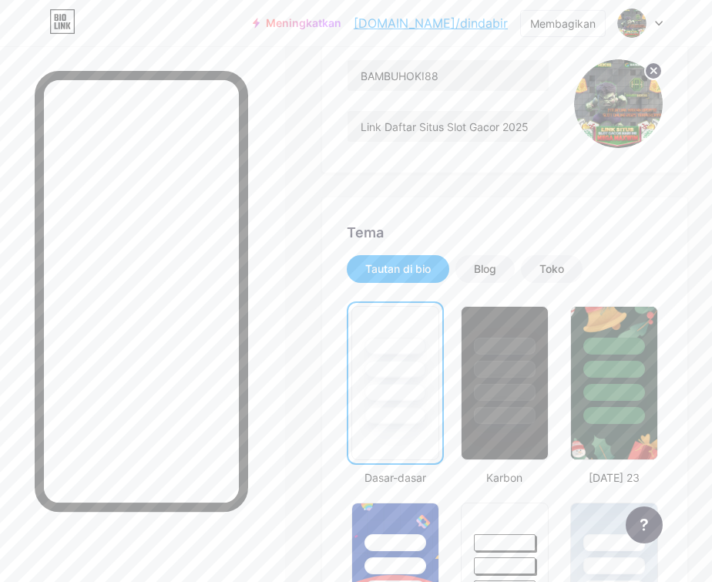
click at [623, 117] on img at bounding box center [618, 103] width 89 height 89
click at [634, 116] on img at bounding box center [618, 103] width 89 height 89
drag, startPoint x: 634, startPoint y: 116, endPoint x: 647, endPoint y: 102, distance: 19.1
click at [634, 113] on img at bounding box center [618, 103] width 89 height 89
click at [657, 72] on icon at bounding box center [653, 70] width 5 height 5
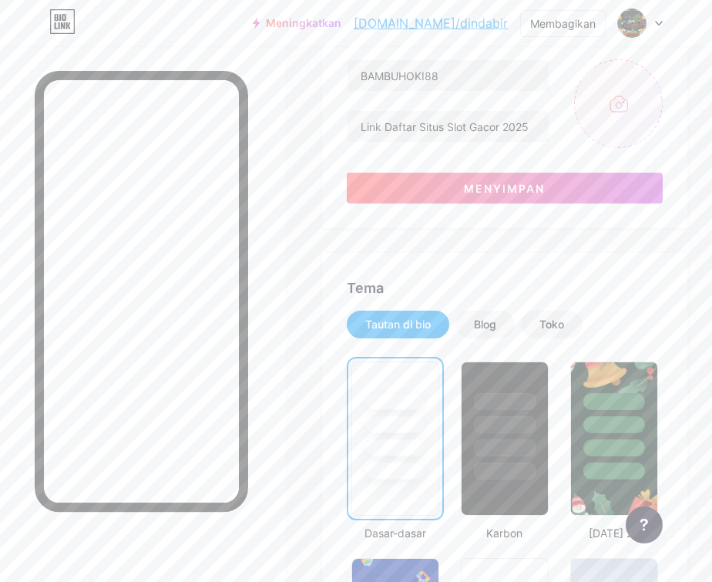
click at [631, 110] on input "file" at bounding box center [618, 103] width 89 height 89
type input "C:\fakepath\BAMBUHOKI88-PROFILE-1.png"
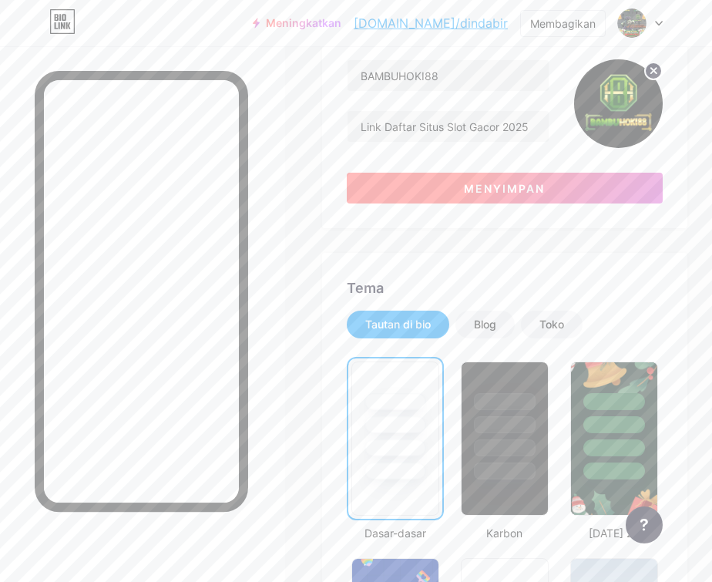
click at [517, 191] on font "Menyimpan" at bounding box center [504, 188] width 81 height 13
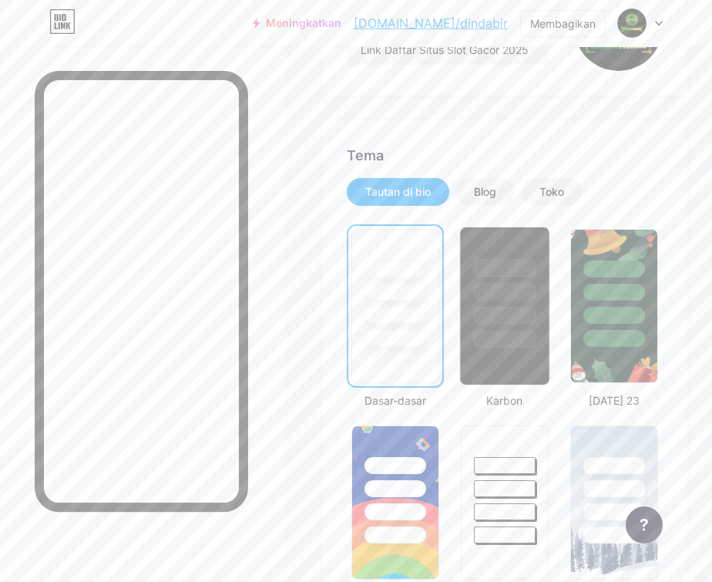
scroll to position [308, 0]
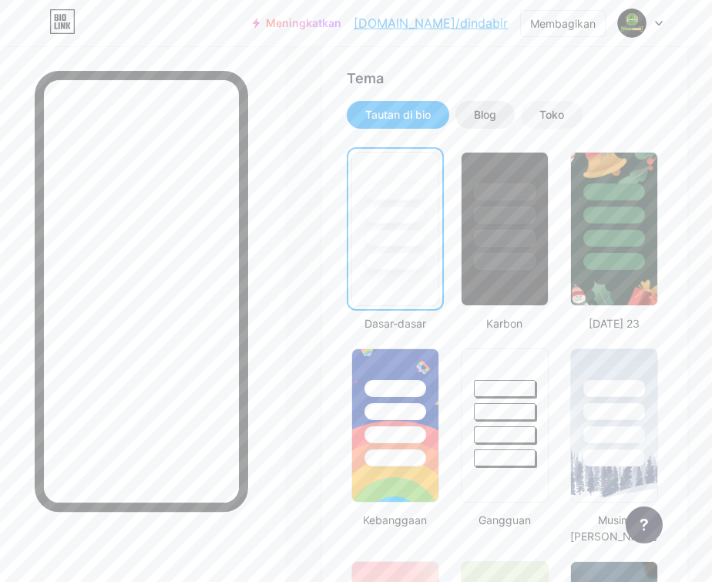
click at [489, 117] on font "Blog" at bounding box center [485, 114] width 22 height 13
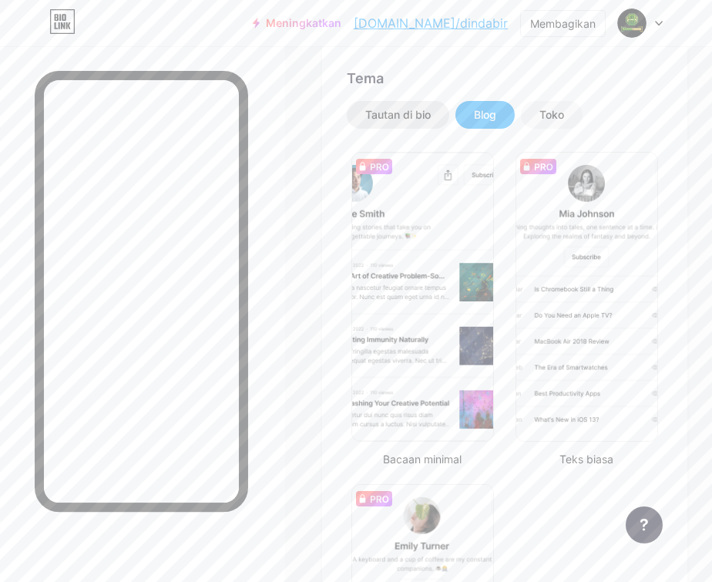
click at [426, 115] on font "Tautan di bio" at bounding box center [398, 114] width 66 height 13
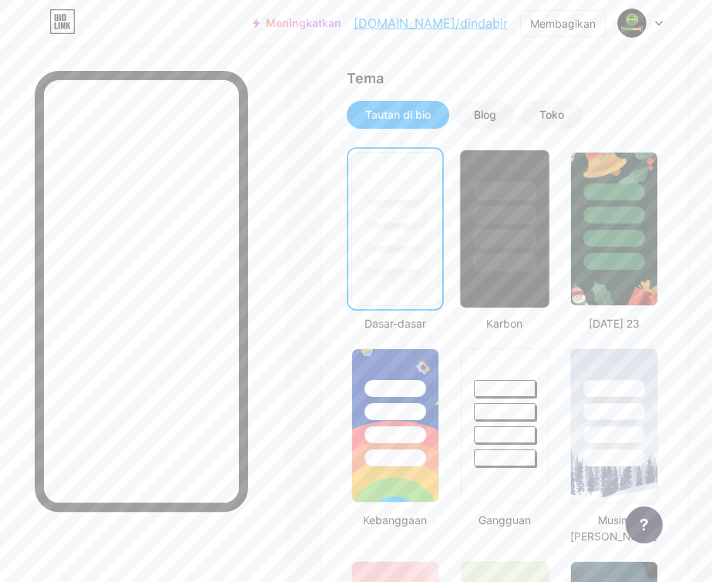
click at [510, 197] on div at bounding box center [505, 191] width 64 height 18
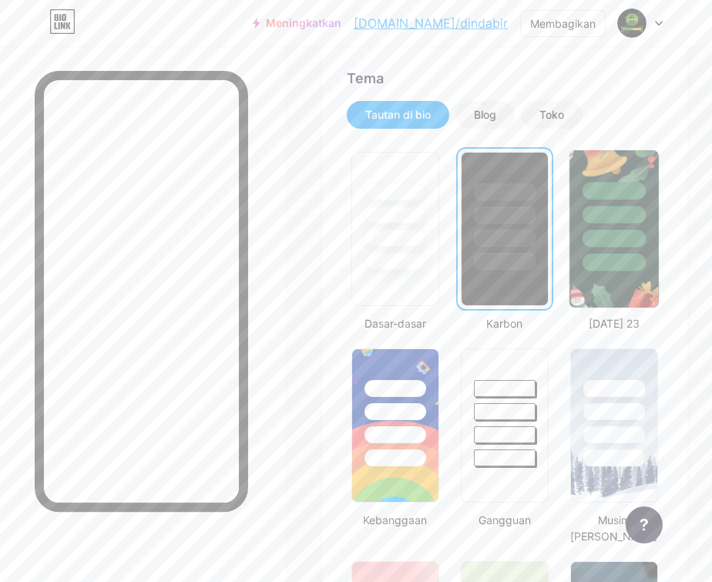
click at [611, 216] on div at bounding box center [615, 215] width 64 height 18
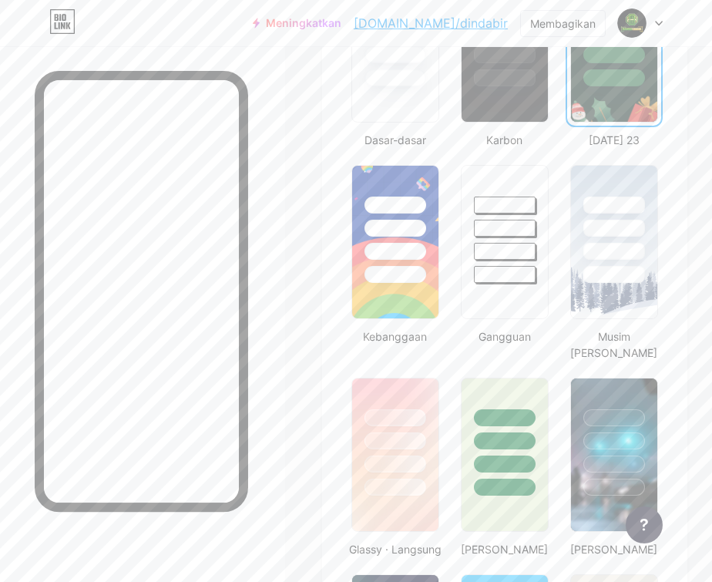
scroll to position [540, 0]
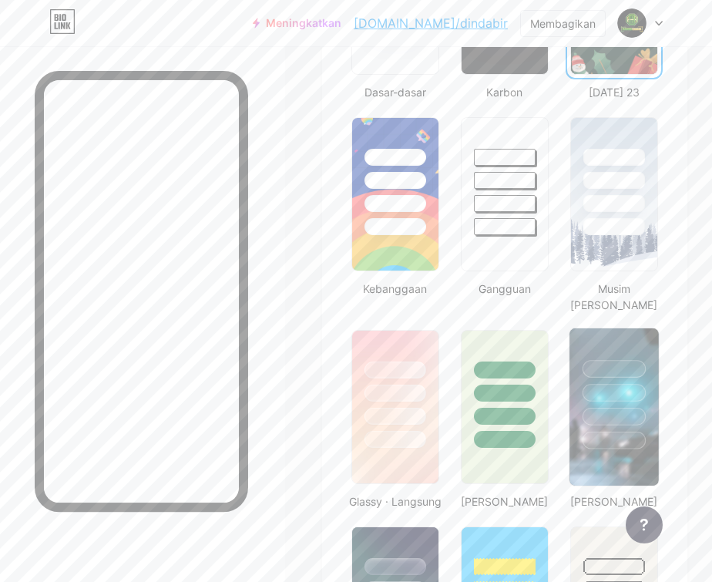
click at [596, 393] on div at bounding box center [615, 393] width 64 height 18
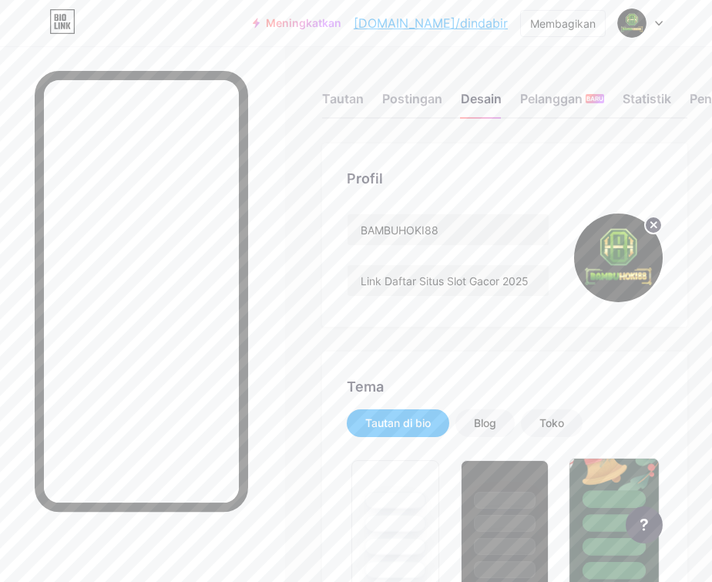
scroll to position [231, 0]
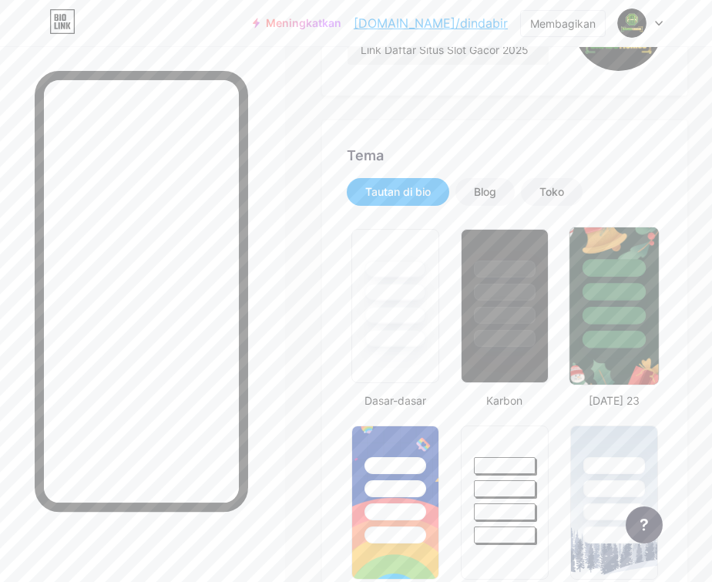
click at [612, 338] on div at bounding box center [615, 340] width 64 height 18
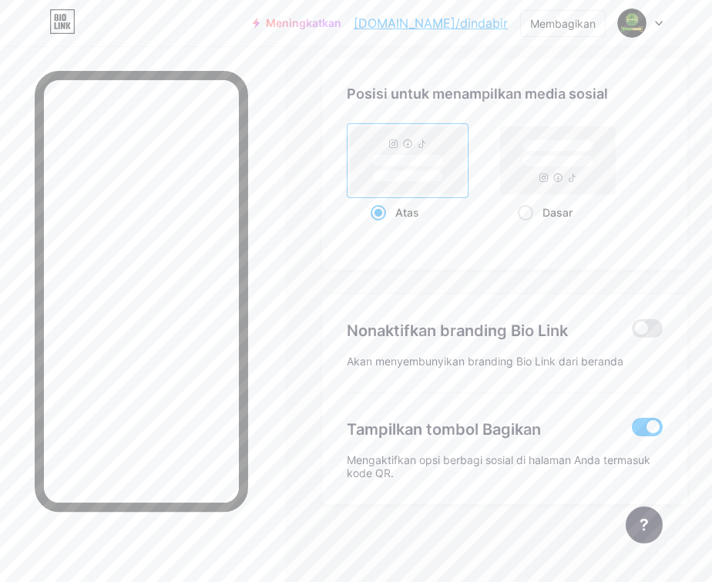
scroll to position [2039, 0]
click at [648, 331] on span at bounding box center [647, 328] width 31 height 18
click at [632, 332] on input "checkbox" at bounding box center [632, 332] width 0 height 0
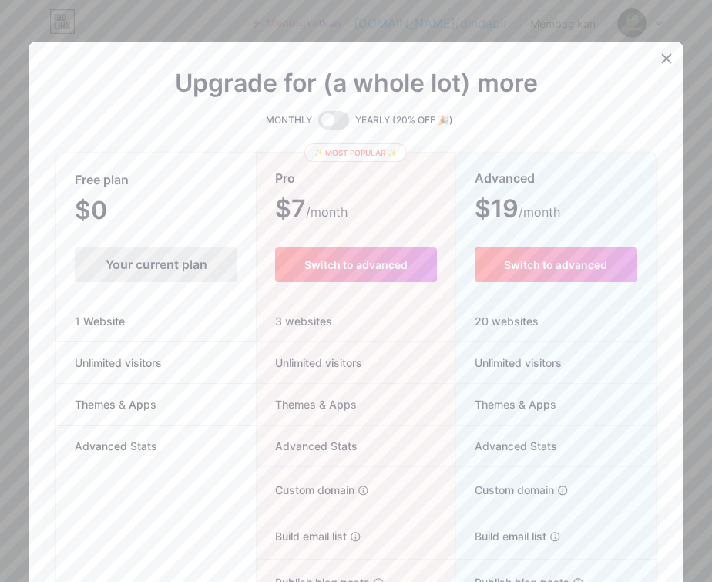
scroll to position [2027, 0]
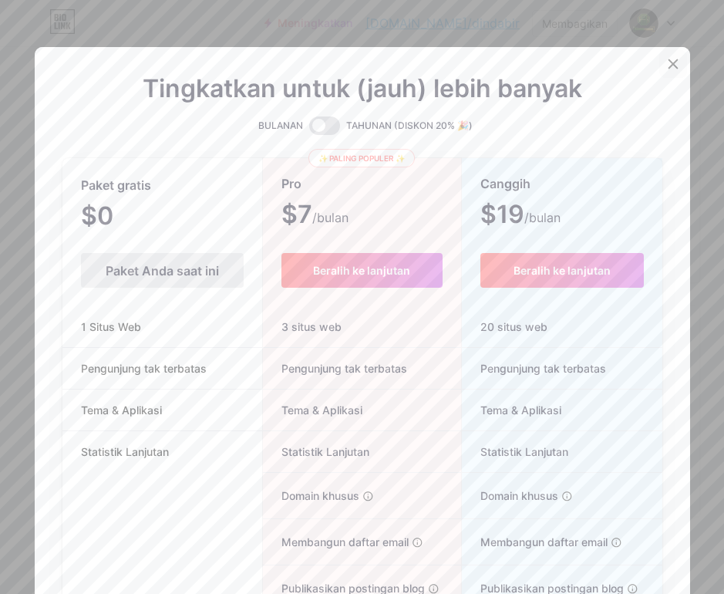
click at [667, 65] on icon at bounding box center [673, 64] width 12 height 12
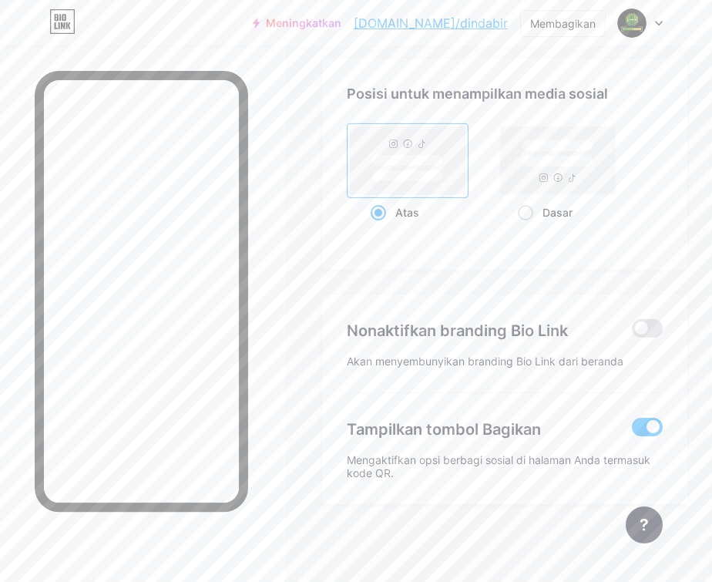
scroll to position [1885, 0]
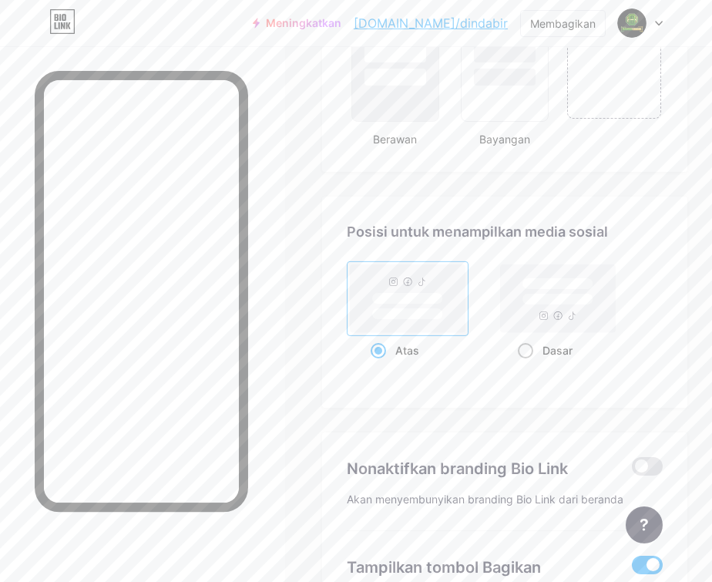
click at [571, 328] on rect at bounding box center [557, 298] width 115 height 68
click at [528, 365] on input "Dasar" at bounding box center [523, 370] width 10 height 10
radio input "true"
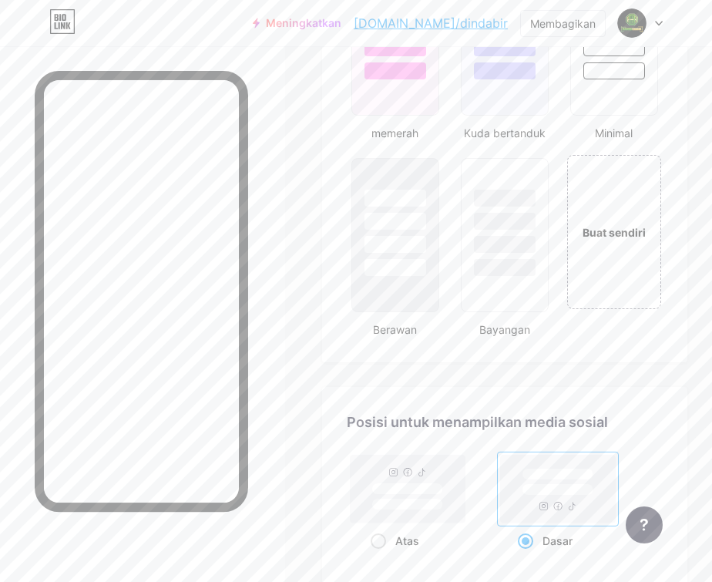
scroll to position [1696, 0]
click at [614, 237] on font "Buat sendiri" at bounding box center [614, 231] width 65 height 14
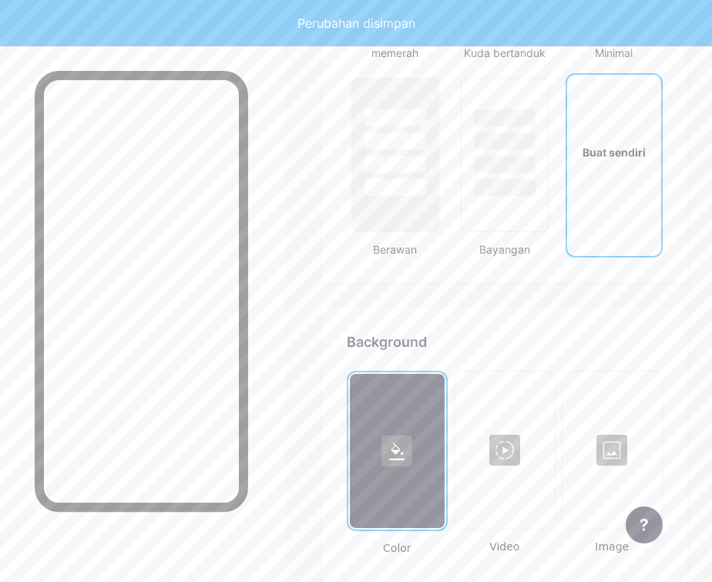
scroll to position [2036, 0]
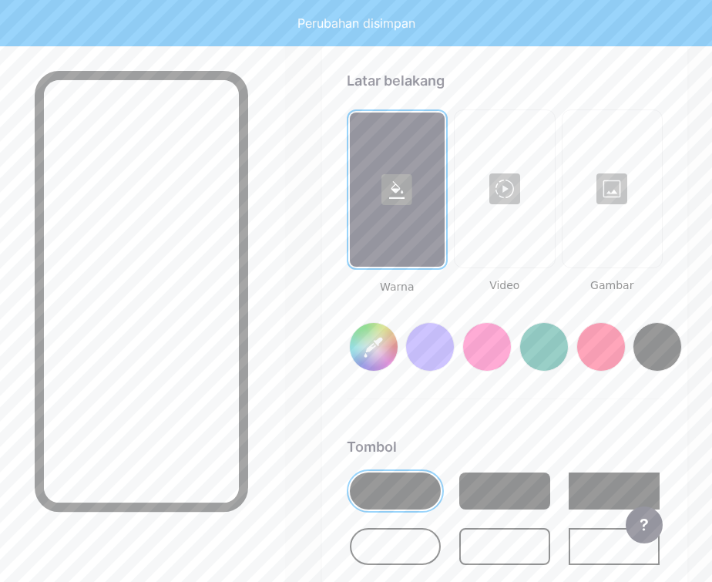
type input "#ffffff"
type input "#000000"
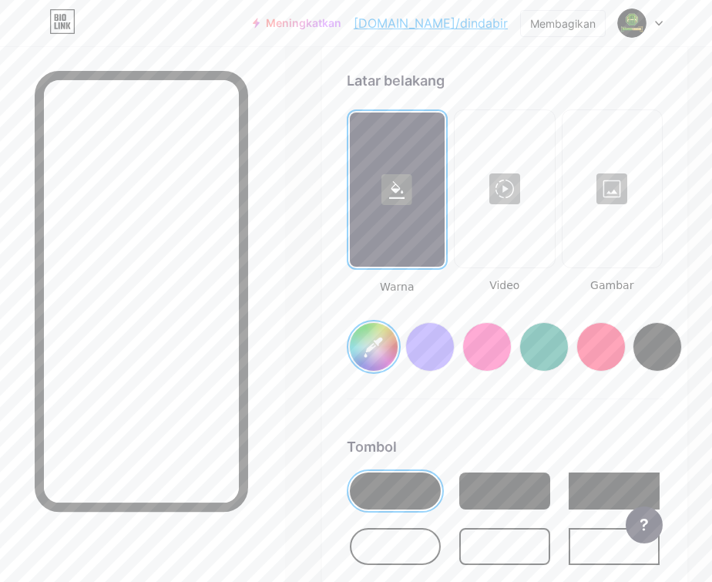
click at [624, 203] on div at bounding box center [612, 189] width 96 height 154
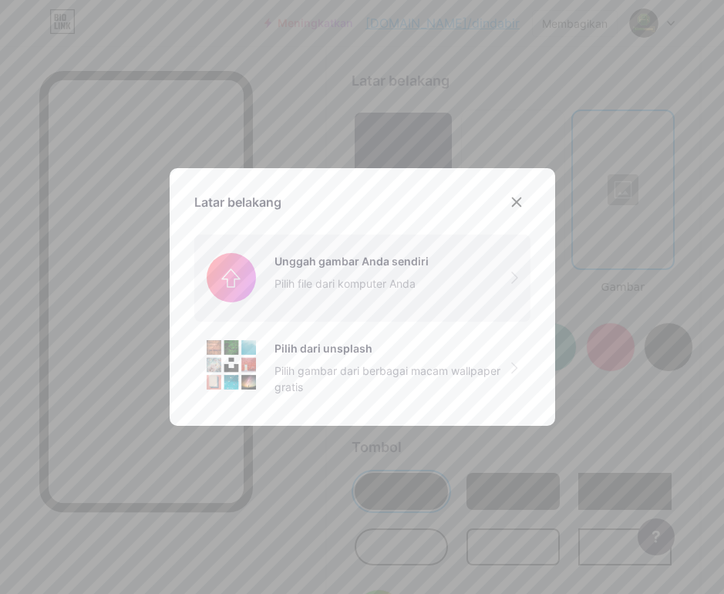
click at [351, 266] on input "file" at bounding box center [362, 277] width 336 height 86
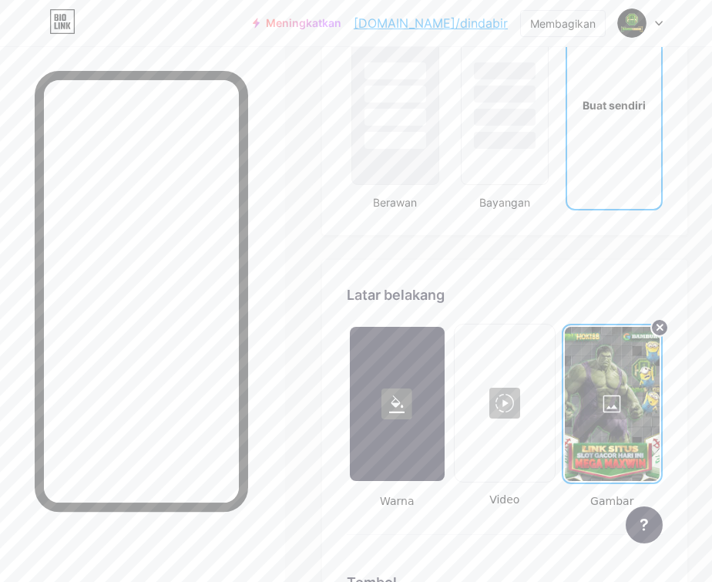
scroll to position [1959, 0]
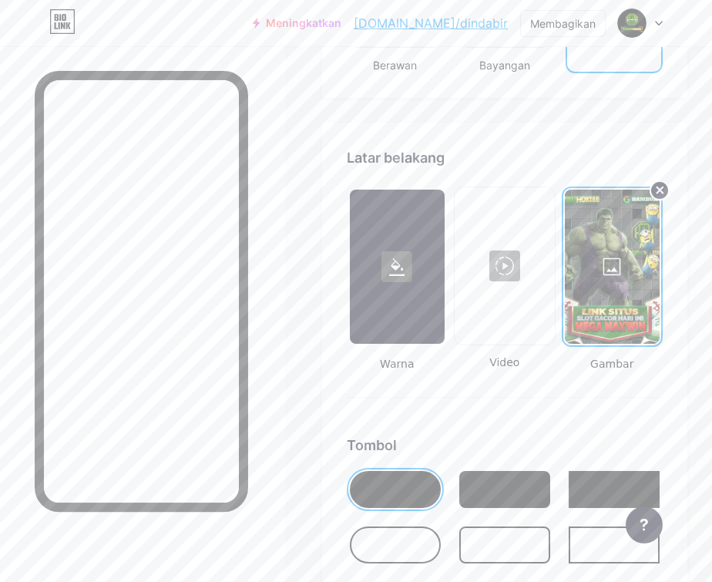
click at [667, 200] on circle at bounding box center [660, 190] width 18 height 18
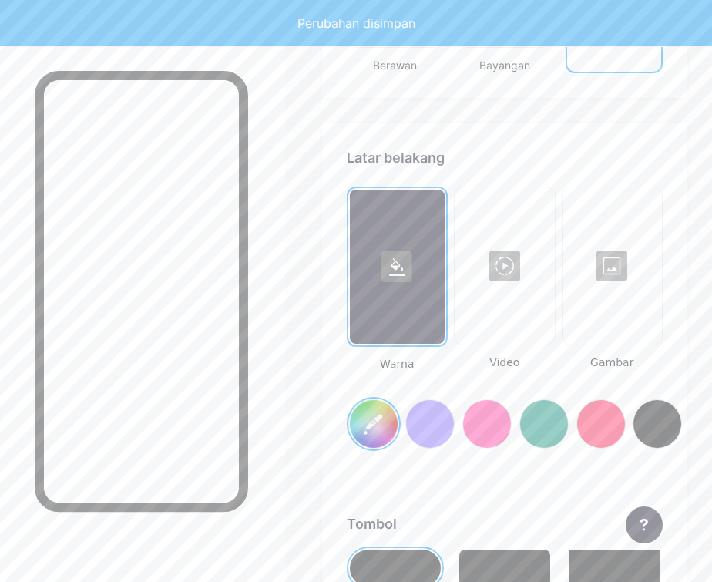
click at [621, 290] on div at bounding box center [612, 266] width 96 height 154
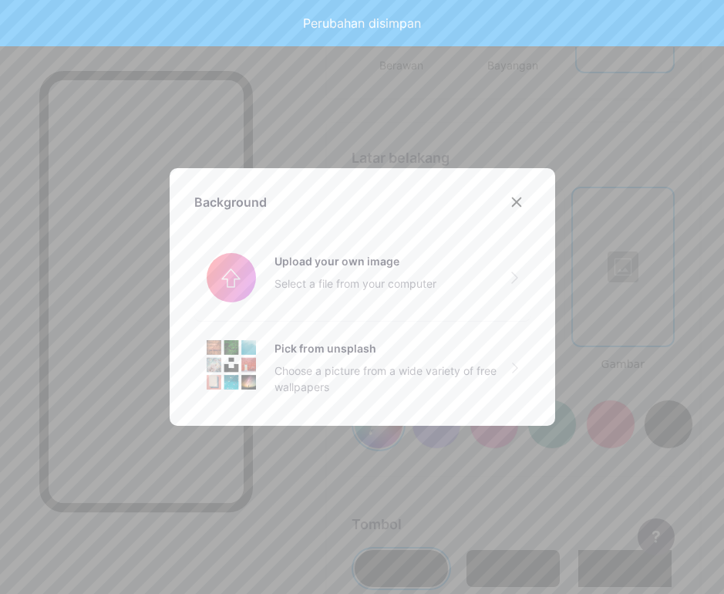
type input "#ffffff"
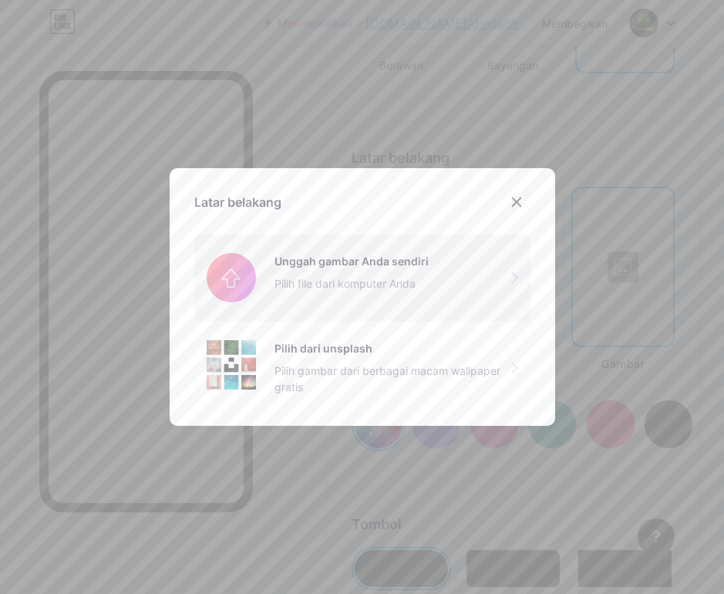
click at [328, 284] on input "file" at bounding box center [362, 277] width 336 height 86
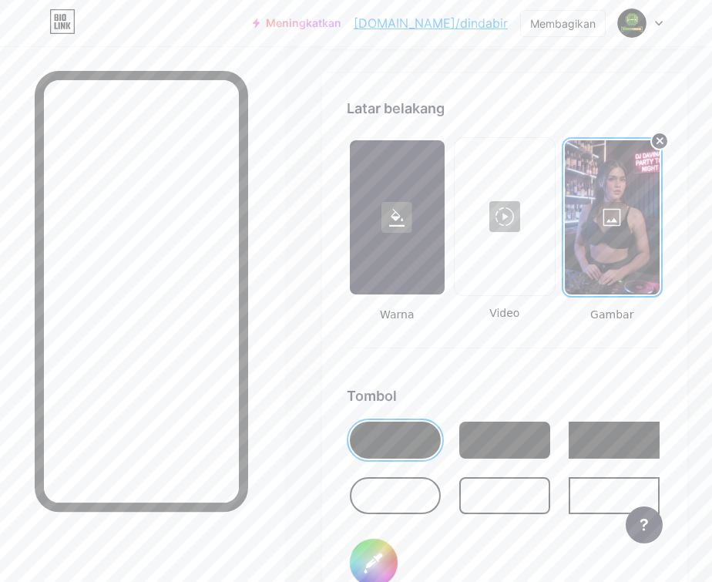
scroll to position [2113, 0]
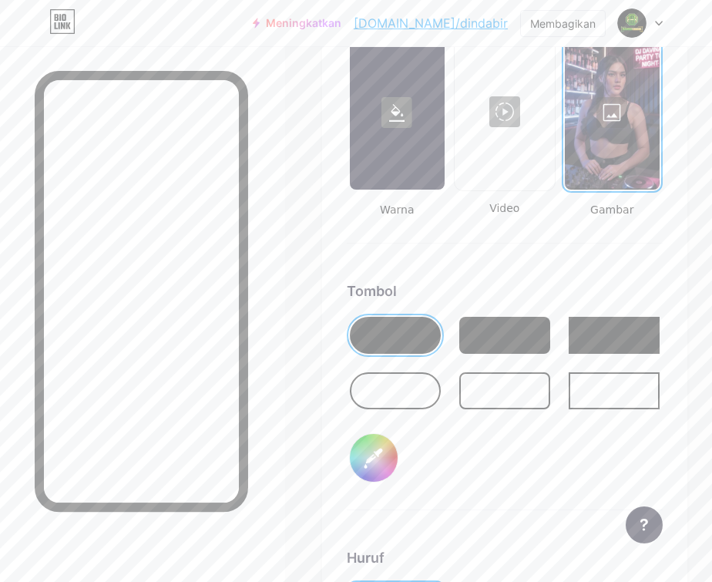
click at [427, 399] on div at bounding box center [395, 390] width 91 height 37
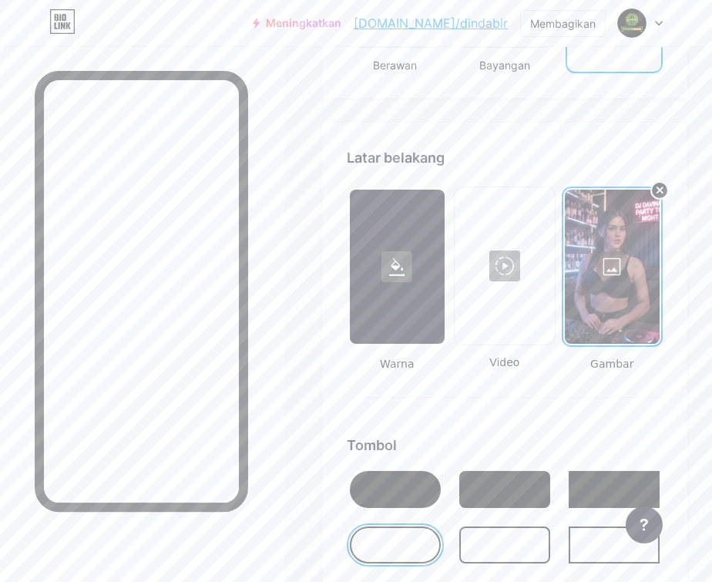
scroll to position [2190, 0]
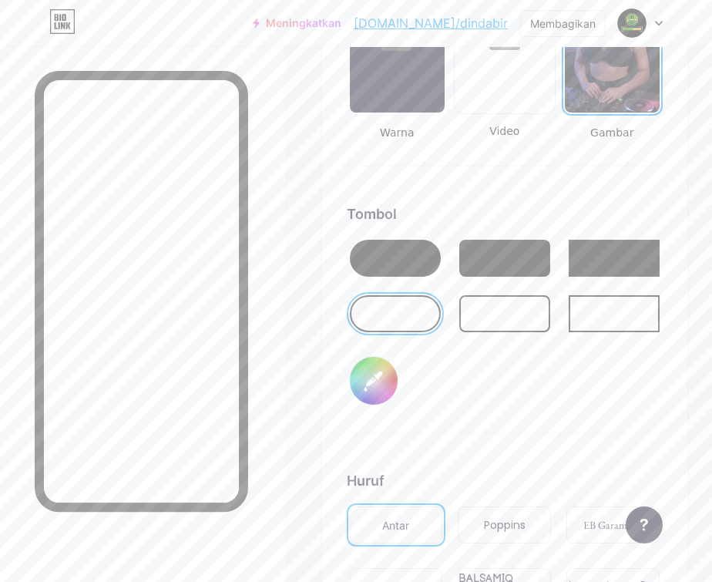
click at [521, 321] on div at bounding box center [504, 313] width 91 height 37
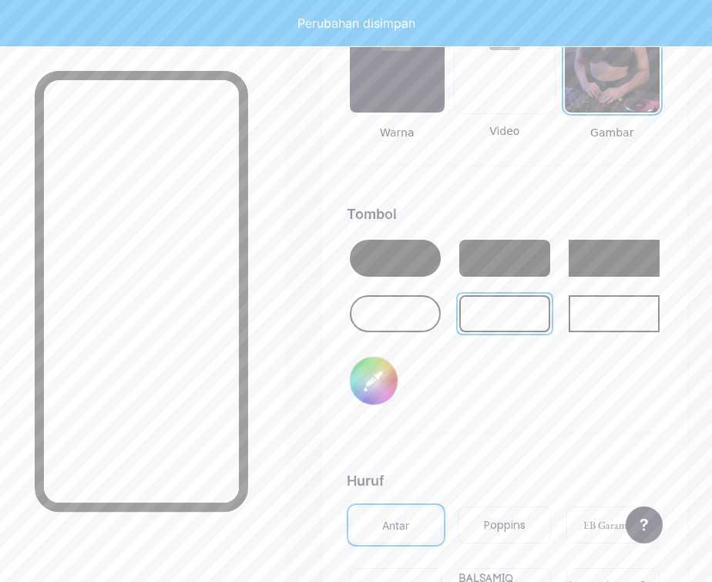
click at [605, 326] on div at bounding box center [614, 313] width 91 height 37
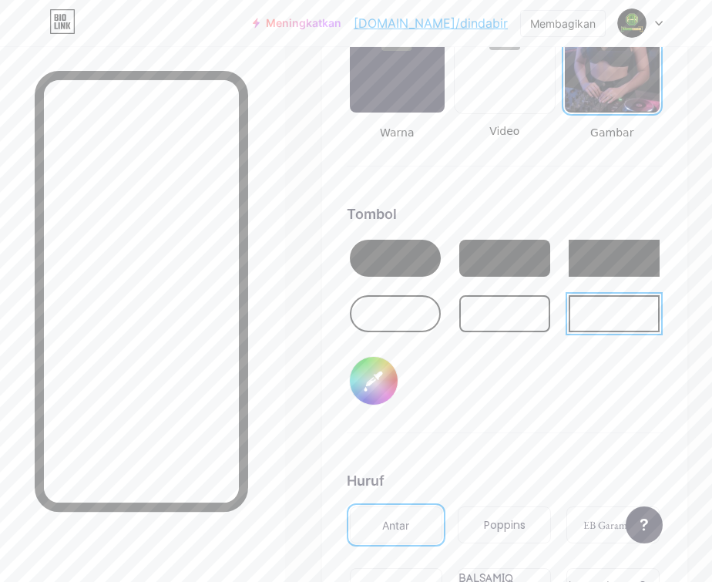
click at [439, 271] on div at bounding box center [395, 258] width 91 height 37
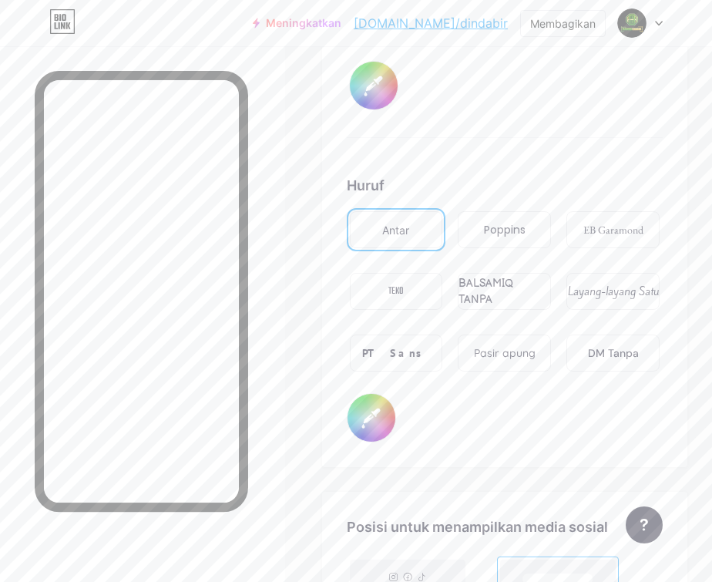
scroll to position [2575, 0]
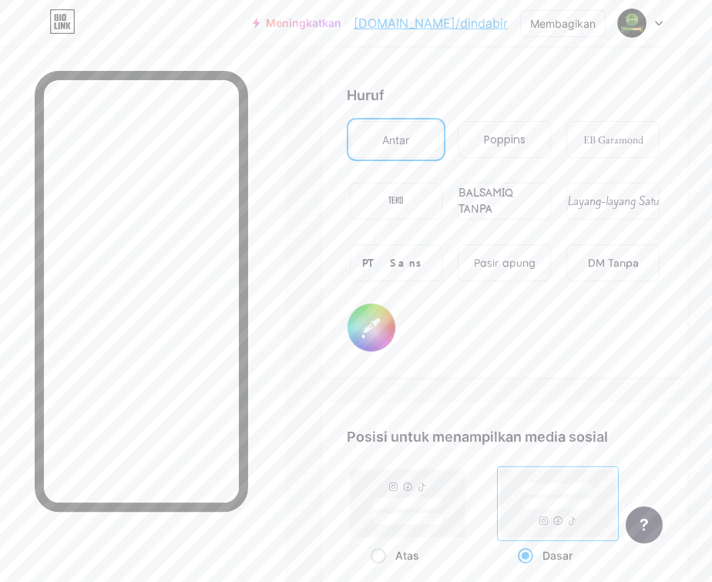
click at [497, 208] on div "BALSAMIQ TANPA" at bounding box center [504, 201] width 93 height 37
click at [506, 158] on div "Poppins" at bounding box center [504, 139] width 93 height 37
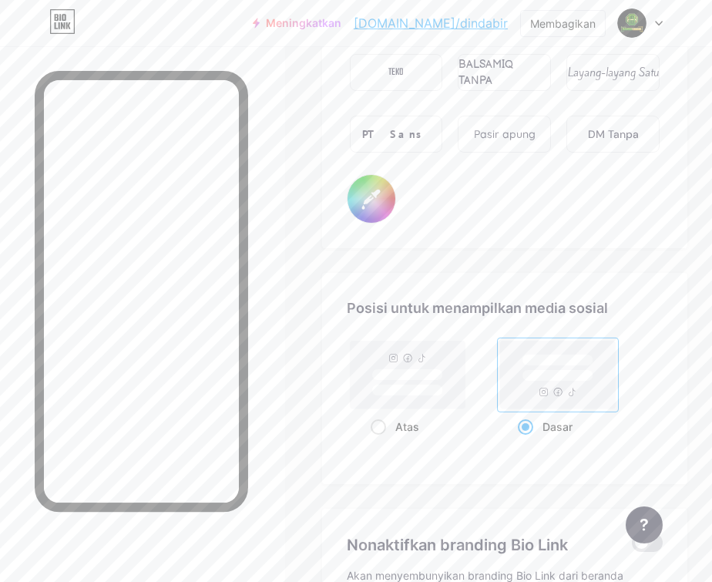
scroll to position [2498, 0]
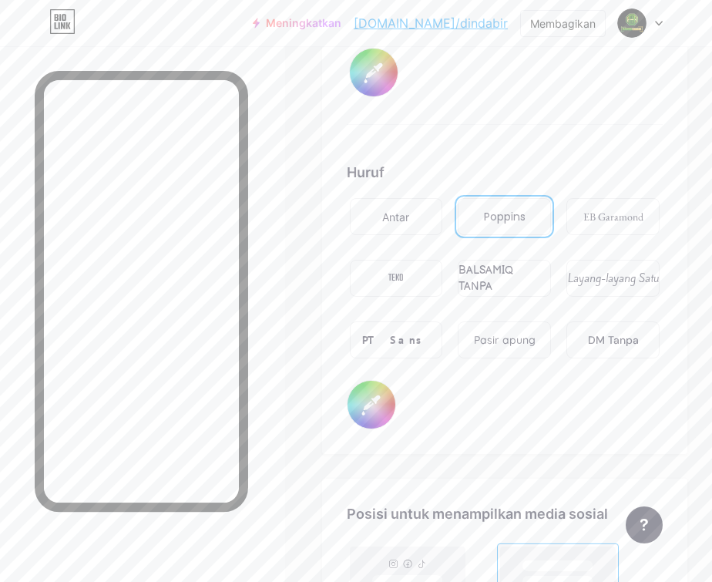
click at [401, 286] on font "TEKO" at bounding box center [395, 278] width 15 height 15
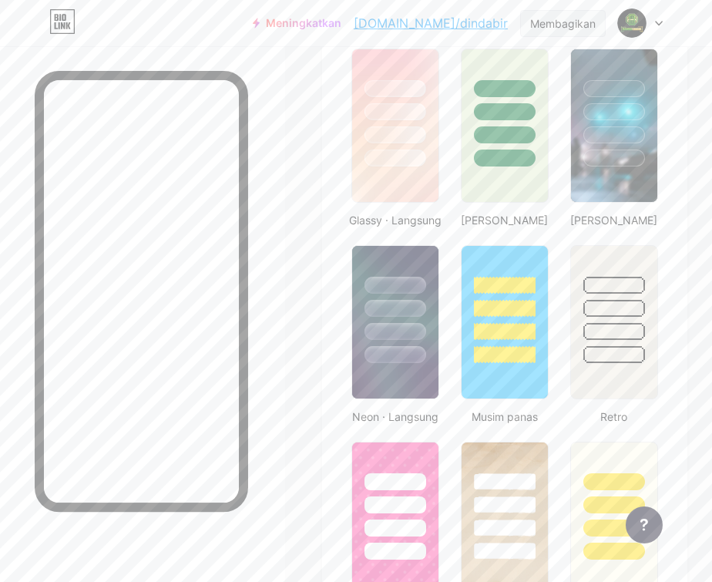
scroll to position [648, 0]
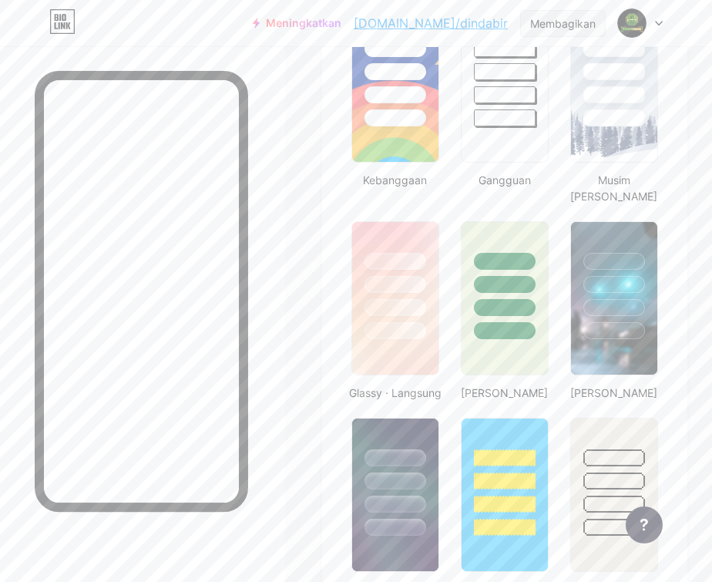
click at [572, 29] on font "Membagikan" at bounding box center [563, 23] width 66 height 13
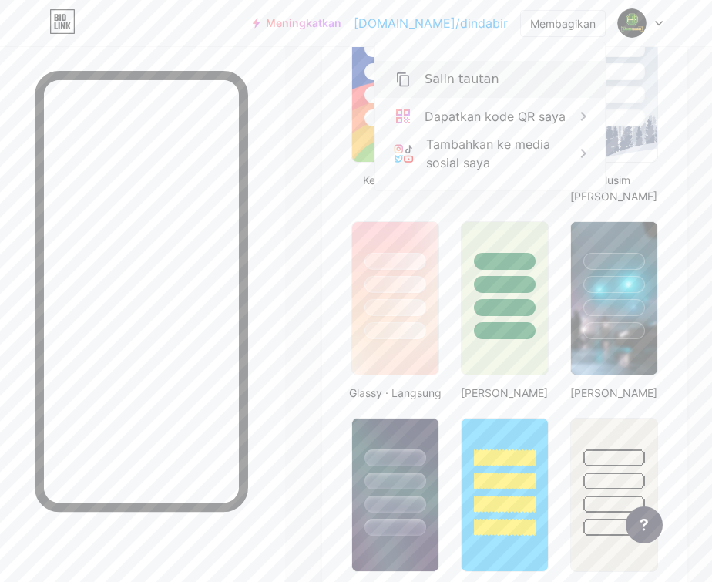
click at [466, 79] on font "Salin tautan" at bounding box center [462, 79] width 75 height 15
click at [399, 80] on icon at bounding box center [403, 79] width 18 height 18
click at [407, 78] on icon at bounding box center [403, 79] width 18 height 18
click at [441, 79] on font "Salin tautan" at bounding box center [462, 79] width 75 height 15
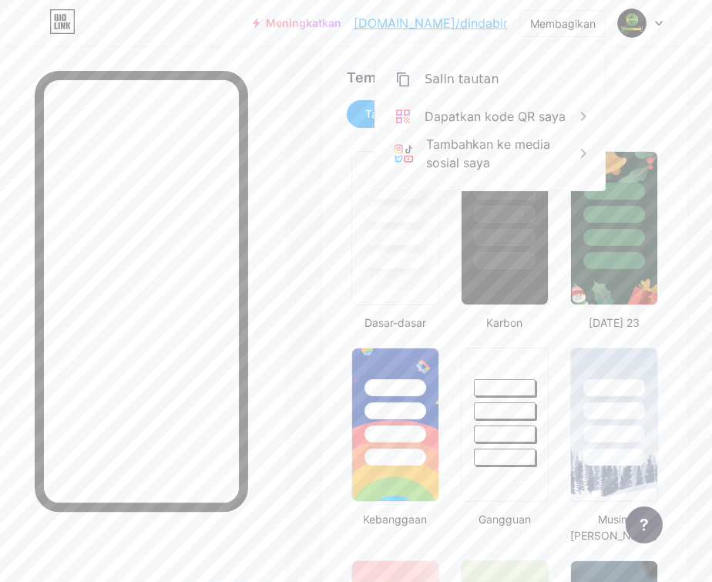
scroll to position [186, 0]
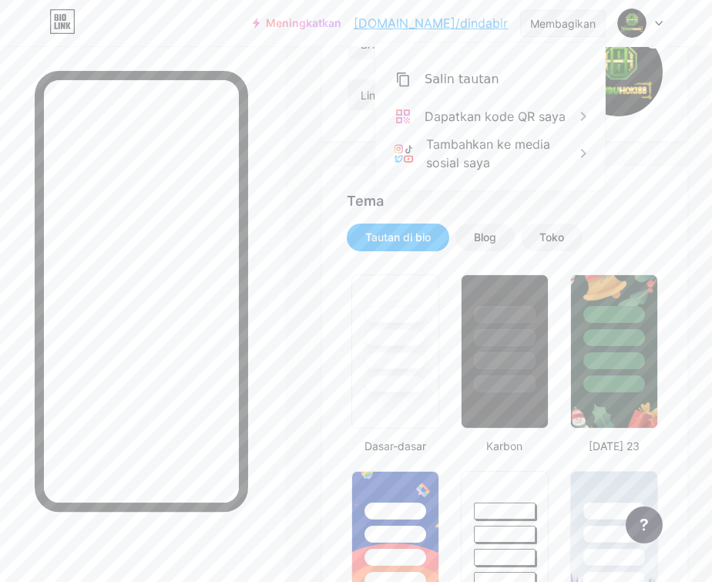
click at [586, 28] on font "Membagikan" at bounding box center [563, 23] width 66 height 13
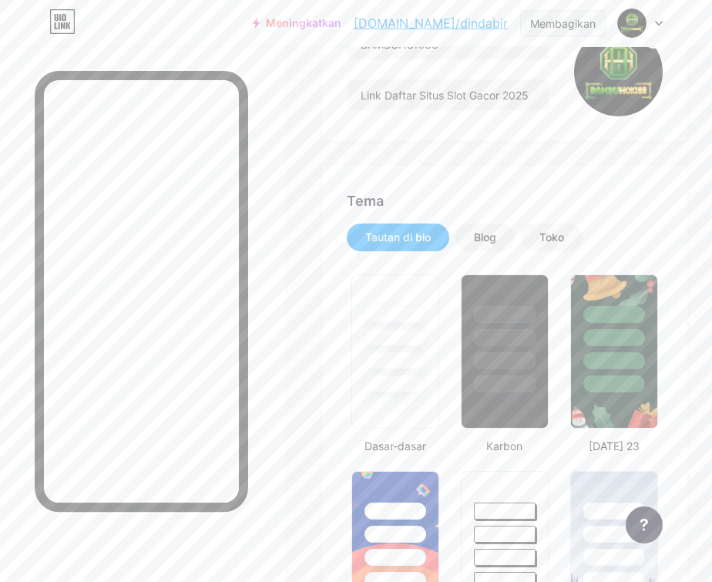
click at [563, 20] on font "Membagikan" at bounding box center [563, 23] width 66 height 13
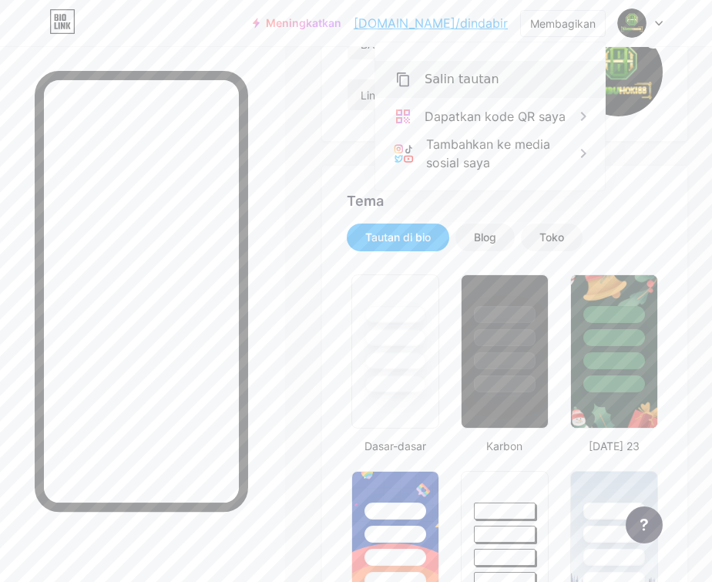
click at [466, 82] on font "Salin tautan" at bounding box center [462, 79] width 75 height 15
